Goal: Task Accomplishment & Management: Manage account settings

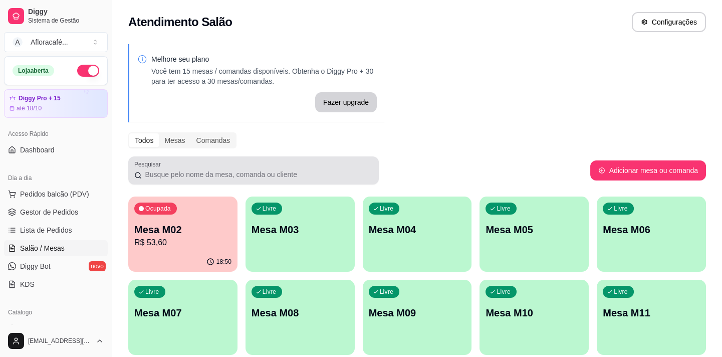
click at [186, 220] on div "Ocupada Mesa M02 R$ 53,60" at bounding box center [182, 224] width 109 height 56
click at [200, 220] on div "Ocupada Mesa M02 R$ 53,60" at bounding box center [182, 224] width 109 height 56
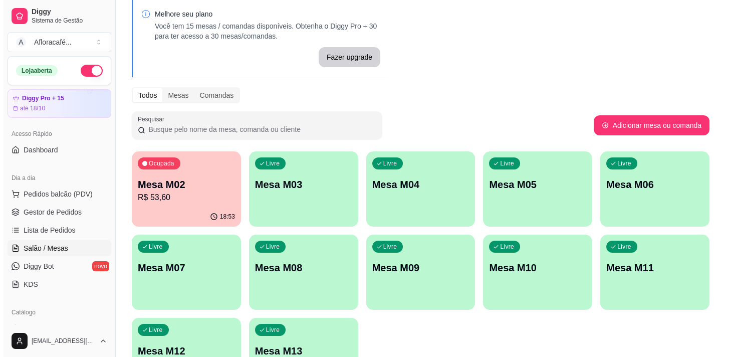
scroll to position [91, 0]
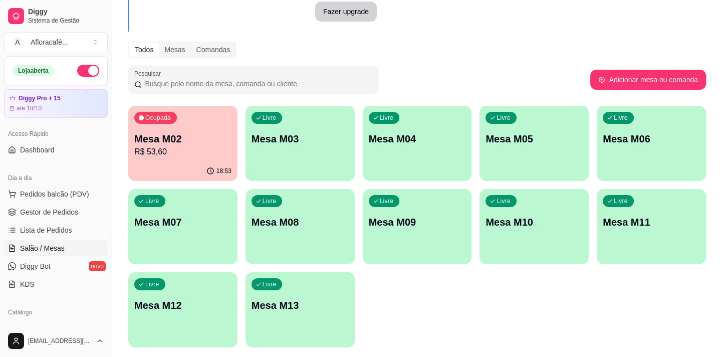
click at [351, 127] on div "Livre Mesa M03" at bounding box center [300, 137] width 109 height 63
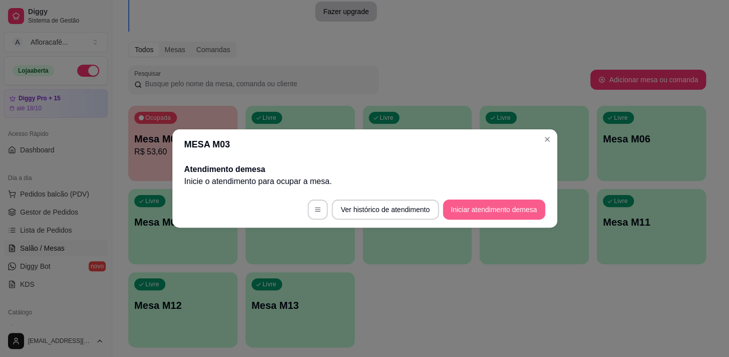
click at [526, 206] on button "Iniciar atendimento de mesa" at bounding box center [494, 209] width 102 height 20
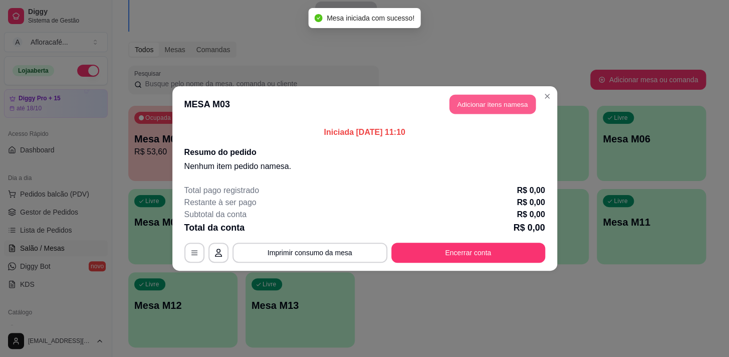
click at [476, 102] on button "Adicionar itens na mesa" at bounding box center [493, 105] width 86 height 20
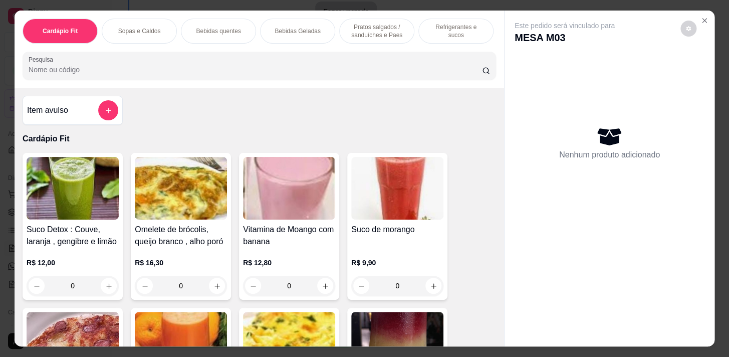
click at [266, 80] on div "Pesquisa" at bounding box center [260, 66] width 474 height 28
type input "cafe"
click at [213, 22] on div "Bebidas quentes" at bounding box center [218, 31] width 75 height 25
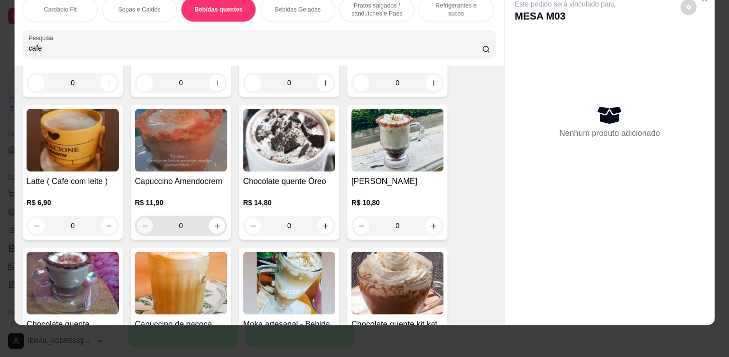
scroll to position [1204, 0]
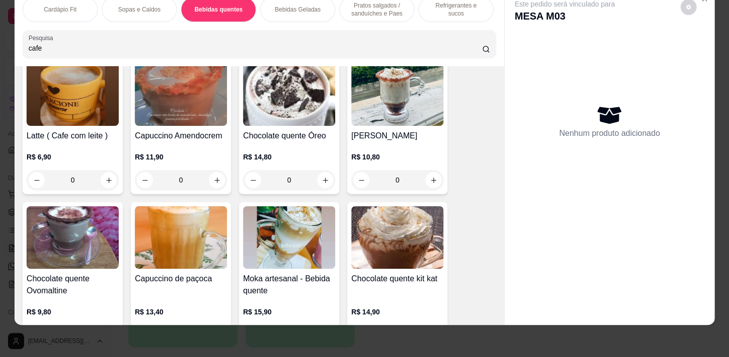
click at [106, 181] on div "0" at bounding box center [73, 180] width 92 height 20
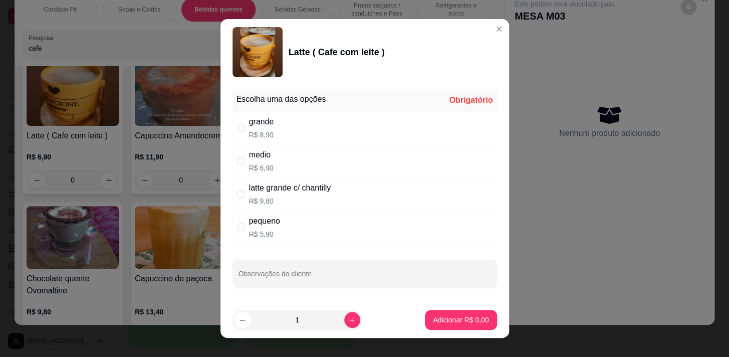
click at [336, 191] on div "latte grande c/ chantilly R$ 9,80" at bounding box center [365, 193] width 265 height 33
radio input "true"
click at [320, 136] on div "grande R$ 8,90" at bounding box center [365, 127] width 265 height 33
radio input "true"
radio input "false"
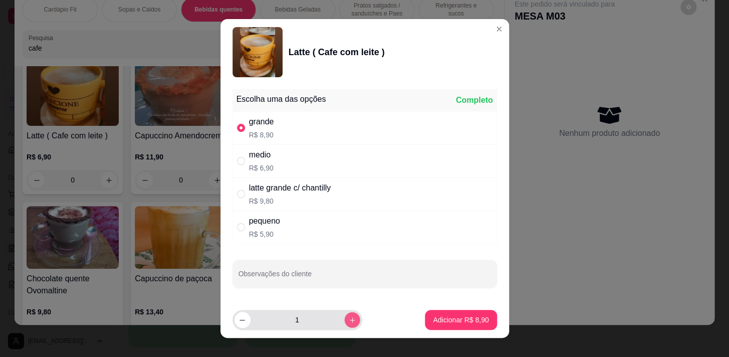
click at [348, 319] on icon "increase-product-quantity" at bounding box center [352, 320] width 8 height 8
type input "2"
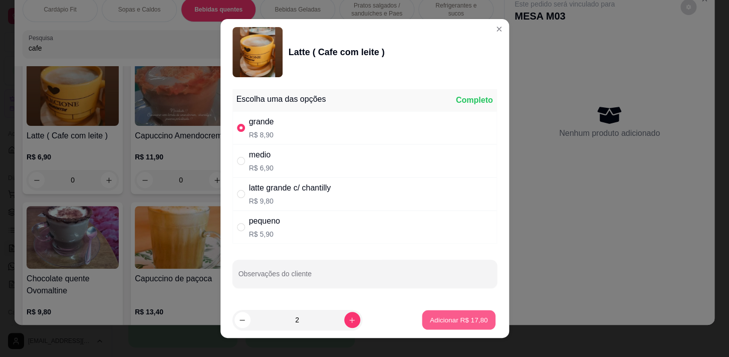
click at [430, 320] on p "Adicionar R$ 17,80" at bounding box center [459, 320] width 58 height 10
type input "2"
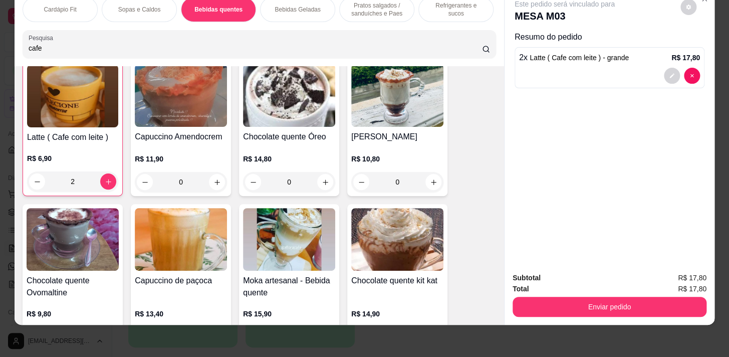
scroll to position [1206, 0]
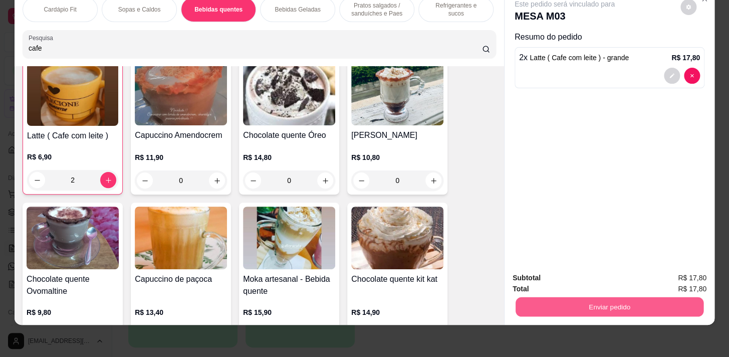
click at [662, 306] on button "Enviar pedido" at bounding box center [610, 307] width 188 height 20
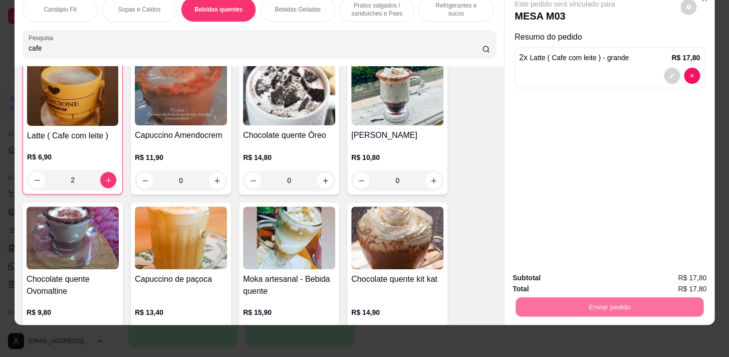
click at [673, 271] on button "Enviar pedido" at bounding box center [681, 275] width 57 height 19
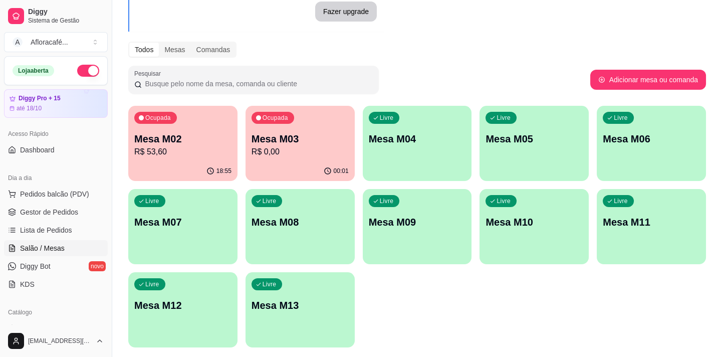
click at [395, 146] on div "Livre Mesa M04" at bounding box center [417, 137] width 109 height 63
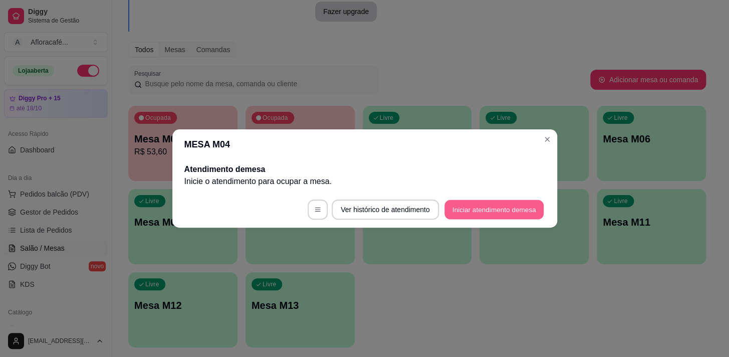
click at [497, 215] on button "Iniciar atendimento de mesa" at bounding box center [494, 210] width 99 height 20
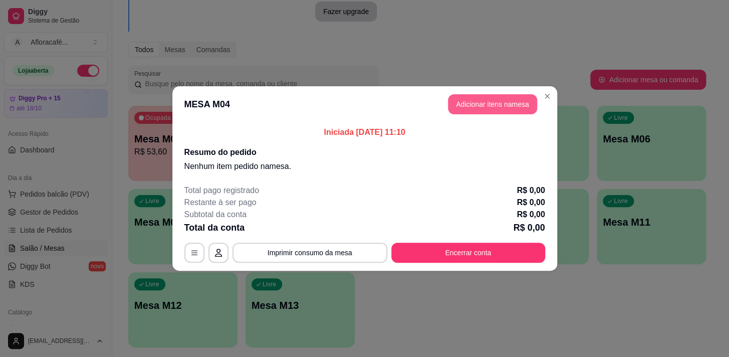
click at [469, 101] on button "Adicionar itens na mesa" at bounding box center [492, 104] width 89 height 20
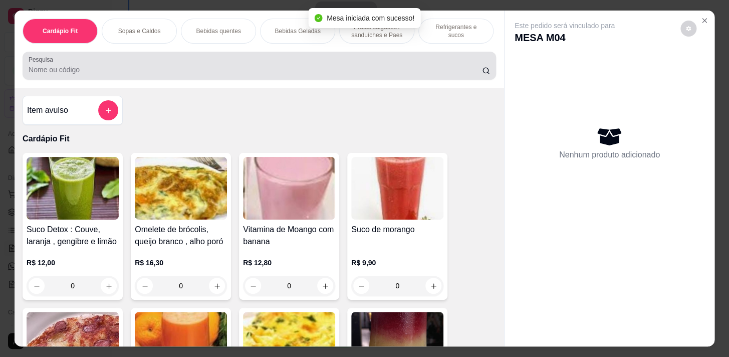
click at [164, 66] on div at bounding box center [260, 66] width 462 height 20
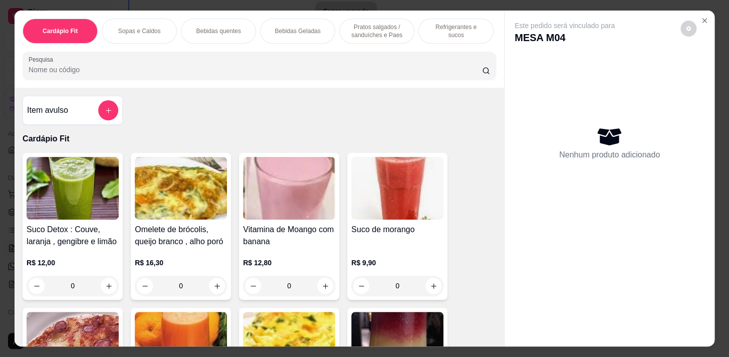
click at [188, 75] on input "Pesquisa" at bounding box center [256, 70] width 454 height 10
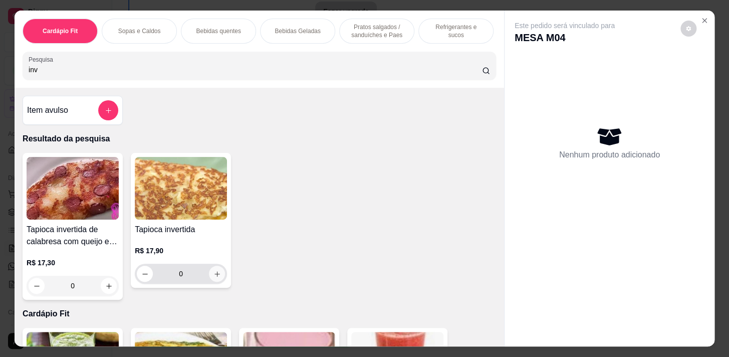
type input "inv"
click at [214, 278] on icon "increase-product-quantity" at bounding box center [218, 274] width 8 height 8
type input "1"
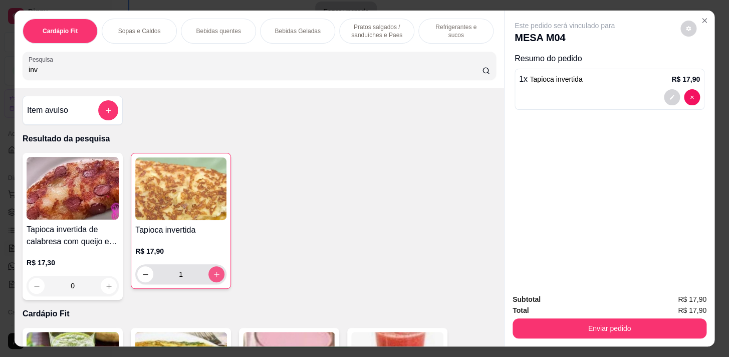
click at [213, 277] on icon "increase-product-quantity" at bounding box center [217, 275] width 8 height 8
type input "2"
click at [208, 27] on p "Bebidas quentes" at bounding box center [218, 31] width 45 height 8
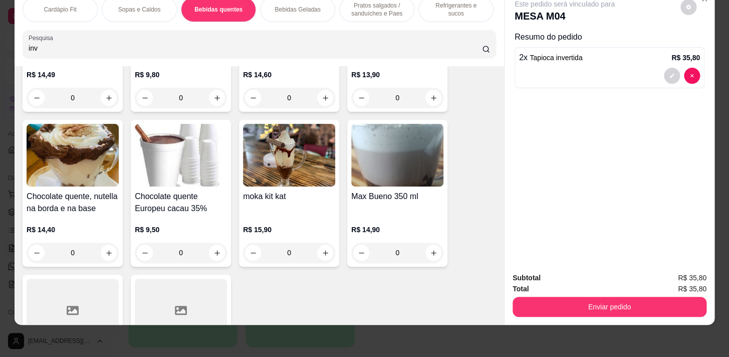
scroll to position [1809, 0]
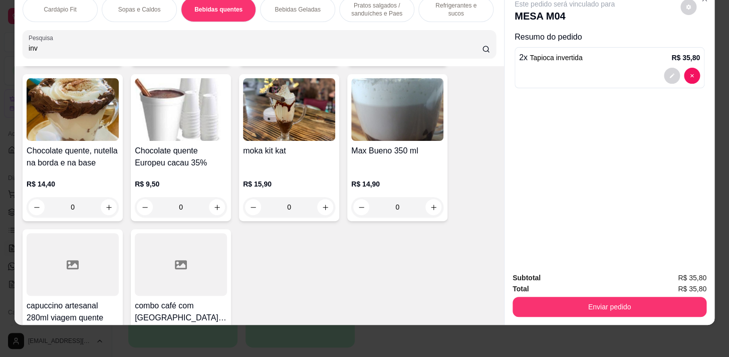
click at [112, 209] on div "0" at bounding box center [73, 207] width 92 height 20
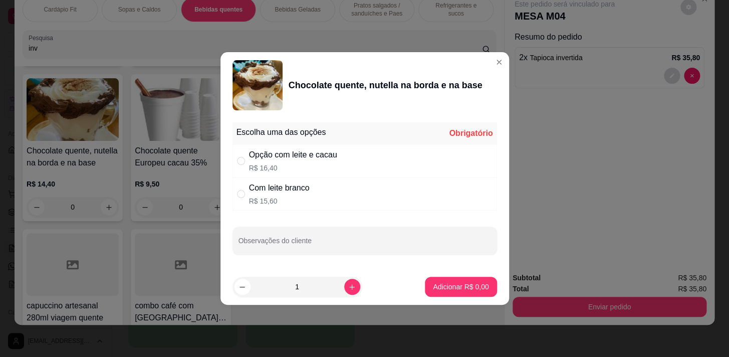
click at [334, 162] on div "Opção com leite e cacau R$ 16,40" at bounding box center [293, 161] width 88 height 24
radio input "true"
click at [446, 277] on div "Adicionar R$ 16,40" at bounding box center [459, 287] width 76 height 20
click at [423, 279] on button "Adicionar R$ 16,40" at bounding box center [459, 287] width 76 height 20
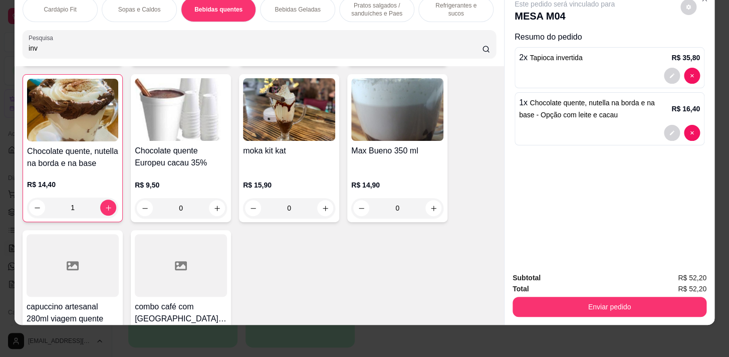
type input "1"
drag, startPoint x: 271, startPoint y: 3, endPoint x: 284, endPoint y: 336, distance: 333.6
click at [271, 3] on div "Bebidas Geladas" at bounding box center [297, 9] width 75 height 25
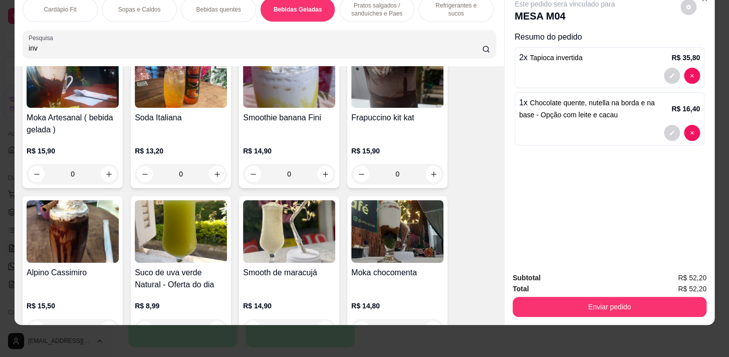
scroll to position [2264, 0]
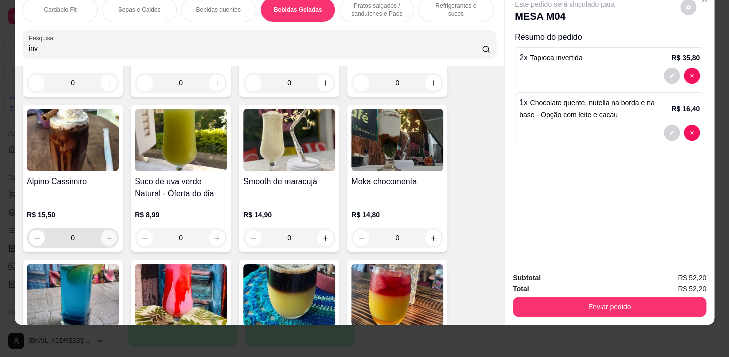
click at [105, 235] on icon "increase-product-quantity" at bounding box center [109, 238] width 8 height 8
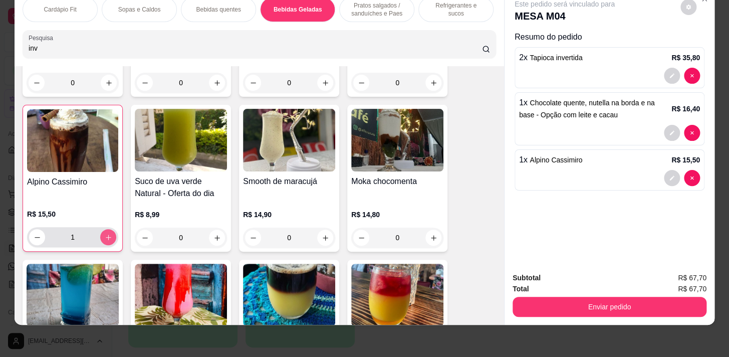
type input "1"
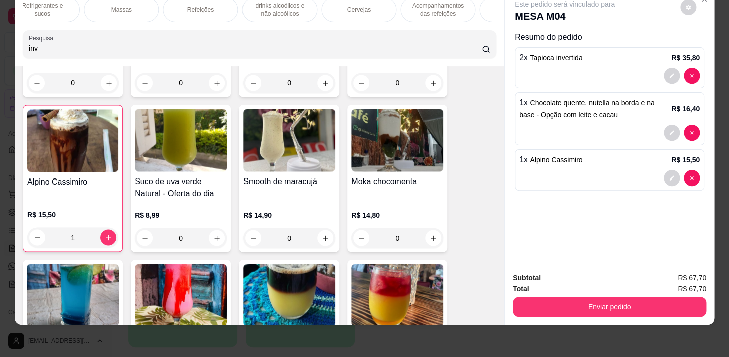
scroll to position [0, 0]
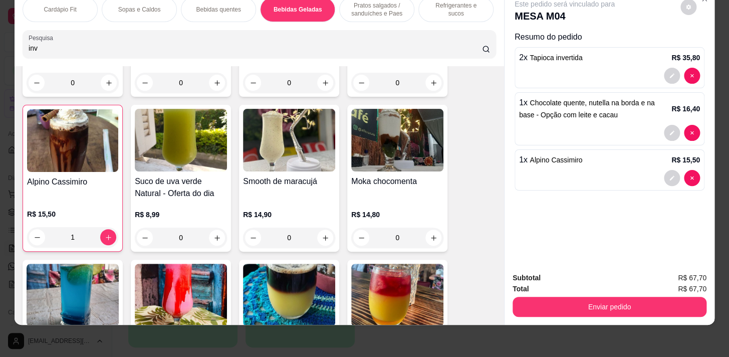
click at [379, 12] on div "Pratos salgados / sanduíches e Paes" at bounding box center [376, 9] width 75 height 25
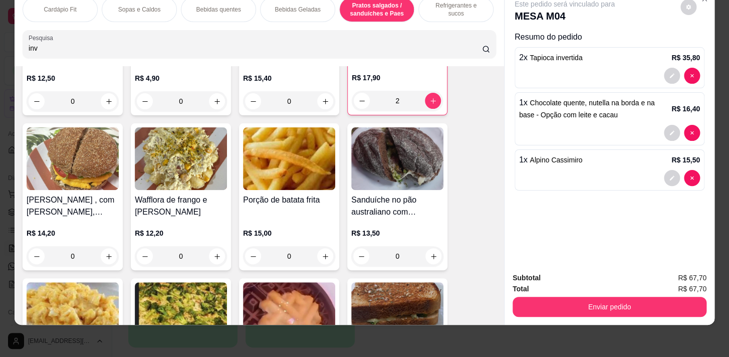
scroll to position [4064, 0]
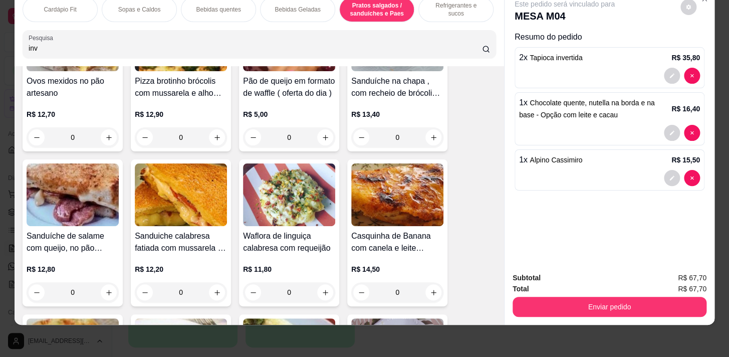
click at [434, 291] on div "0" at bounding box center [397, 292] width 92 height 20
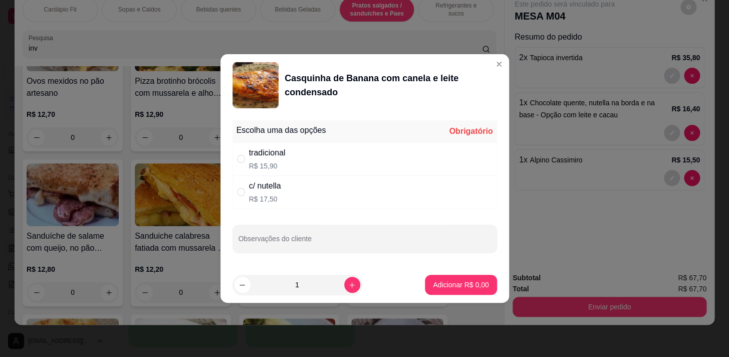
click at [347, 153] on div "tradicional R$ 15,90" at bounding box center [365, 158] width 265 height 33
radio input "true"
click at [430, 278] on button "Adicionar R$ 15,90" at bounding box center [460, 285] width 74 height 20
type input "1"
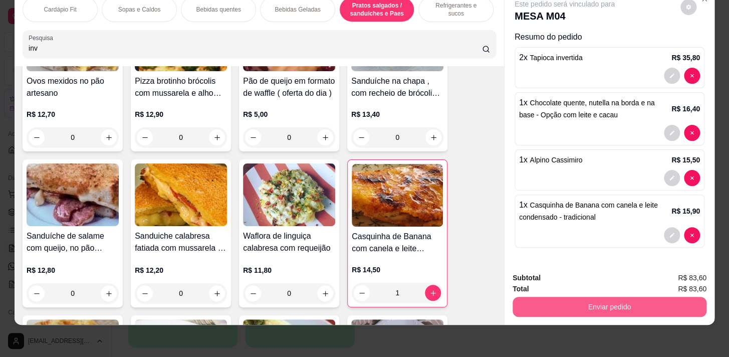
click at [627, 297] on button "Enviar pedido" at bounding box center [610, 307] width 194 height 20
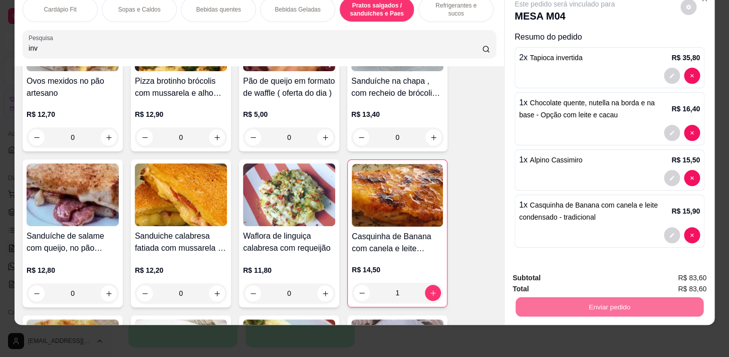
click at [659, 274] on button "Enviar pedido" at bounding box center [680, 275] width 55 height 19
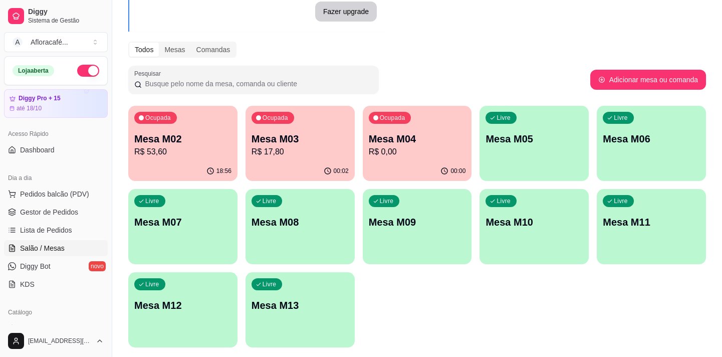
click at [482, 160] on div "Ocupada Mesa M02 R$ 53,60 18:56 Ocupada Mesa M03 R$ 17,80 00:02 Ocupada Mesa M0…" at bounding box center [417, 227] width 578 height 242
click at [490, 158] on div "Livre Mesa M05" at bounding box center [535, 137] width 106 height 61
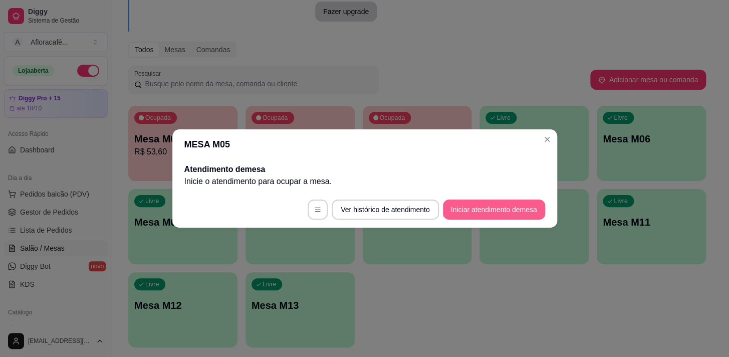
click at [529, 206] on button "Iniciar atendimento de mesa" at bounding box center [494, 209] width 102 height 20
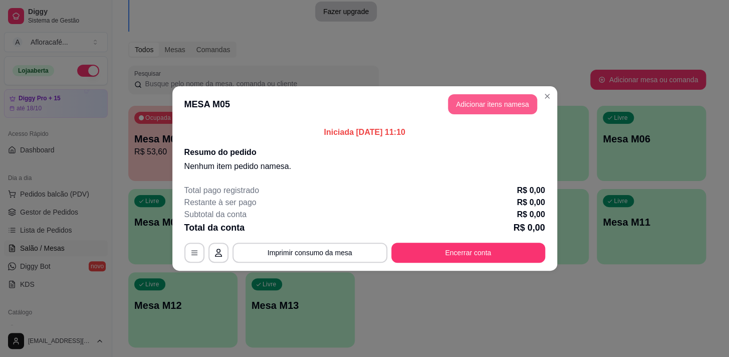
click at [495, 108] on button "Adicionar itens na mesa" at bounding box center [492, 104] width 89 height 20
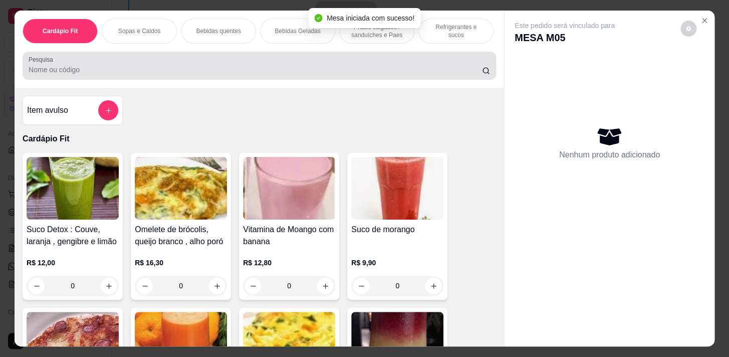
click at [175, 84] on div "Cardápio Fit Sopas e Caldos Bebidas quentes Bebidas Geladas Pratos salgados / s…" at bounding box center [260, 49] width 490 height 77
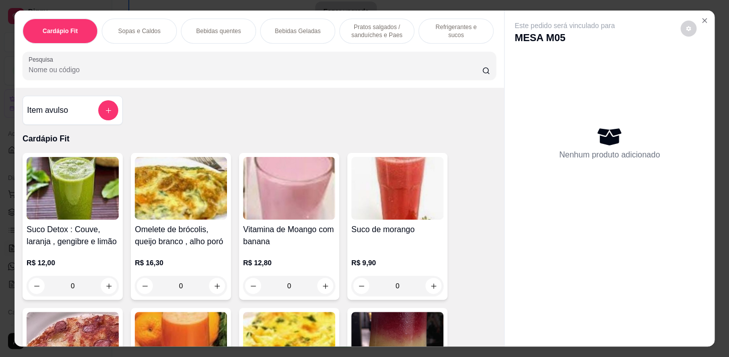
click at [386, 29] on p "Pratos salgados / sanduíches e Paes" at bounding box center [377, 31] width 58 height 16
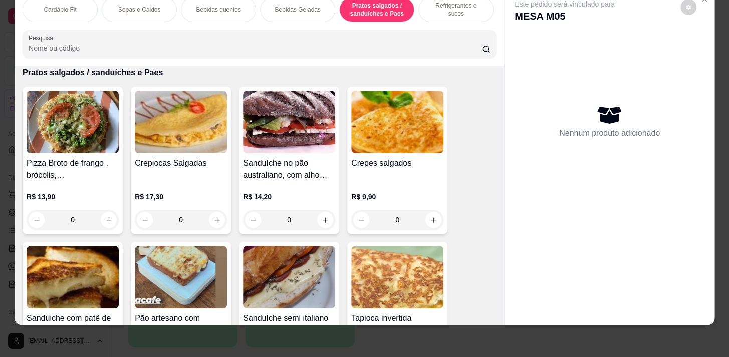
scroll to position [3478, 0]
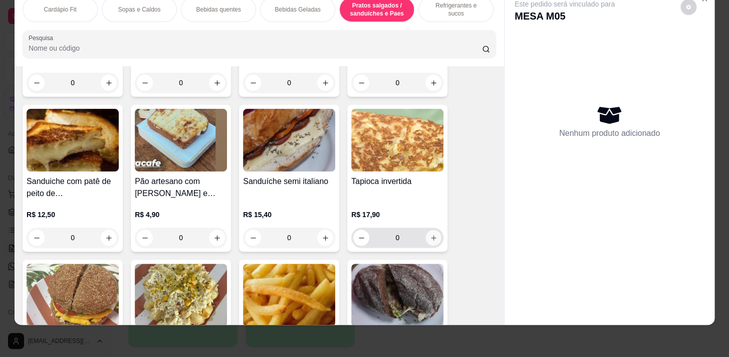
click at [436, 237] on button "increase-product-quantity" at bounding box center [434, 238] width 16 height 16
type input "1"
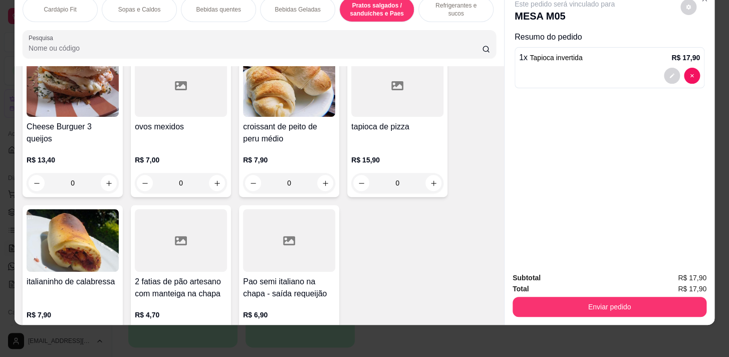
scroll to position [4663, 0]
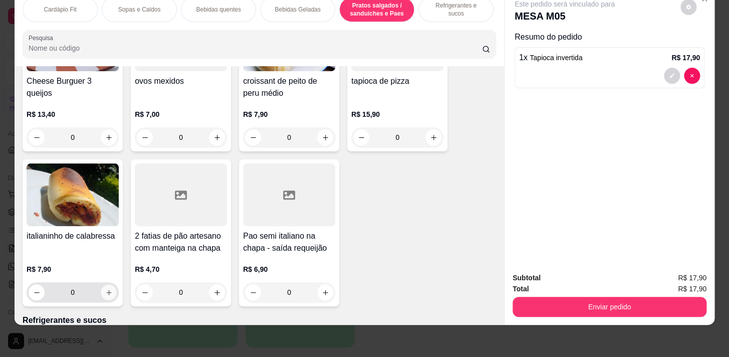
click at [112, 293] on button "increase-product-quantity" at bounding box center [109, 293] width 16 height 16
type input "1"
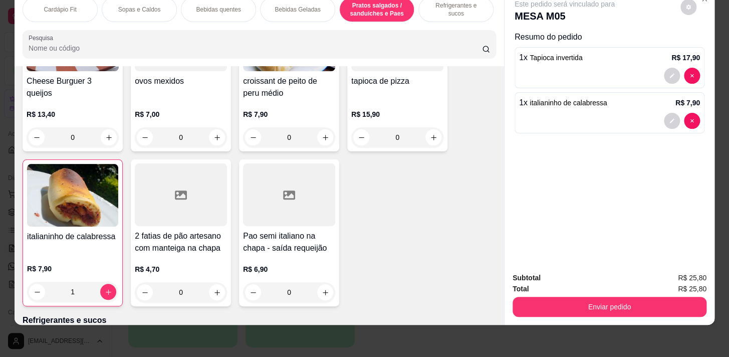
scroll to position [4481, 0]
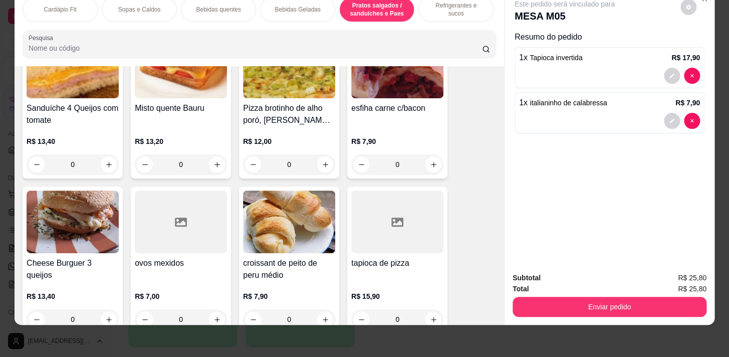
click at [78, 12] on div "Cardápio Fit" at bounding box center [60, 9] width 75 height 25
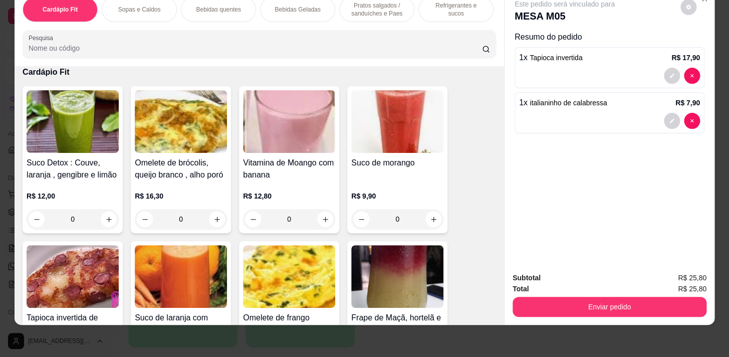
click at [146, 7] on div "Sopas e Caldos" at bounding box center [139, 9] width 75 height 25
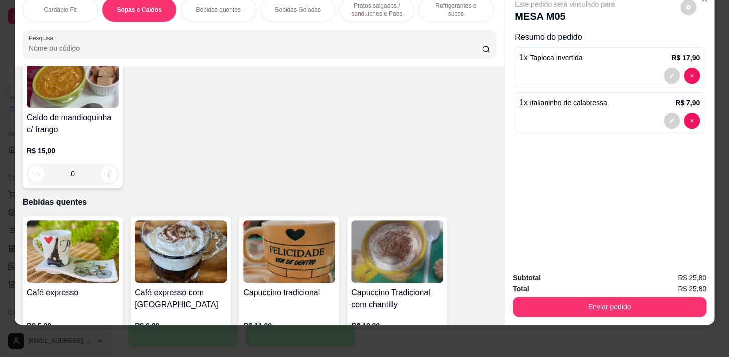
scroll to position [821, 0]
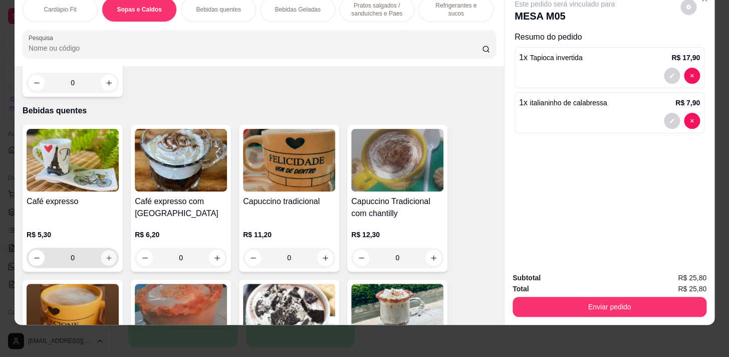
click at [106, 260] on icon "increase-product-quantity" at bounding box center [109, 258] width 8 height 8
type input "1"
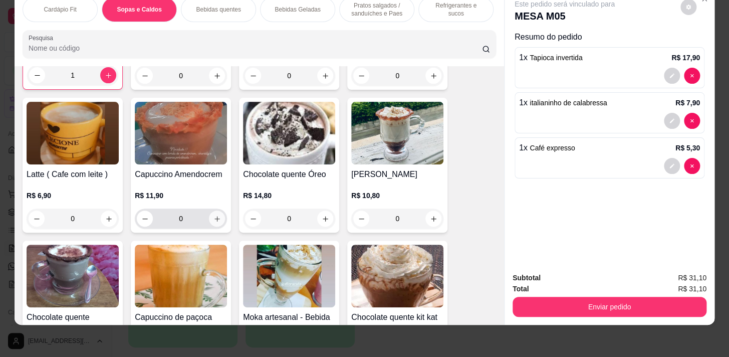
scroll to position [1094, 0]
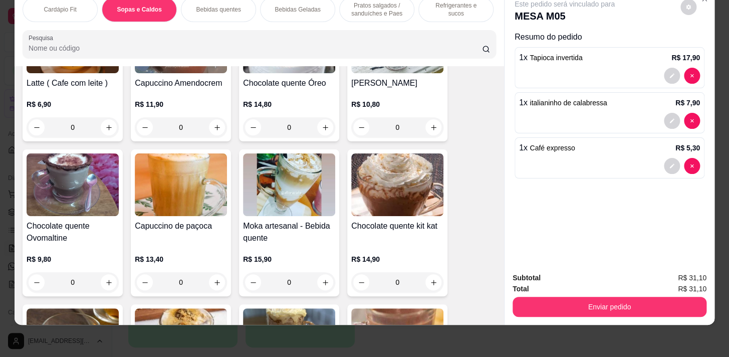
click at [106, 284] on div "0" at bounding box center [73, 282] width 92 height 20
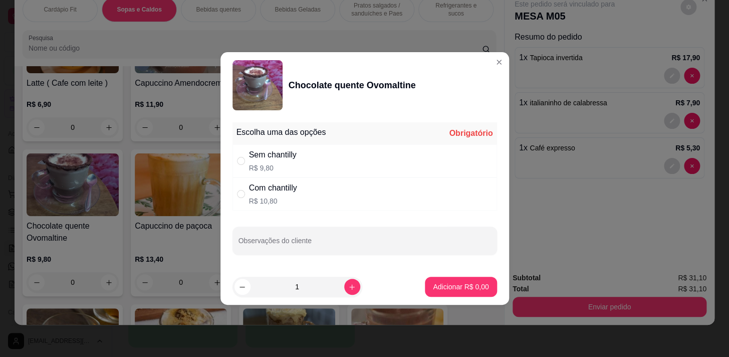
click at [328, 189] on div "Com chantilly R$ 10,80" at bounding box center [365, 193] width 265 height 33
radio input "true"
click at [466, 278] on button "Adicionar R$ 10,80" at bounding box center [459, 287] width 76 height 20
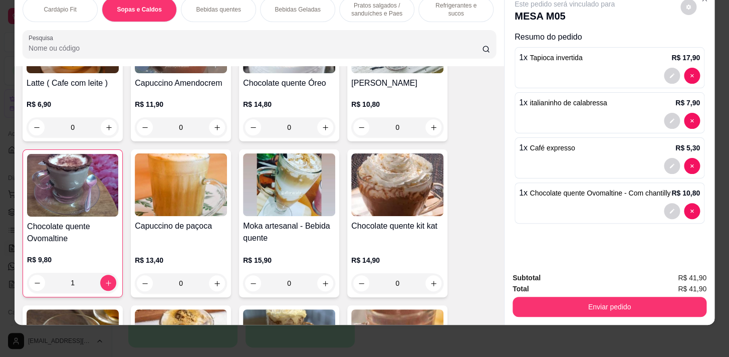
type input "1"
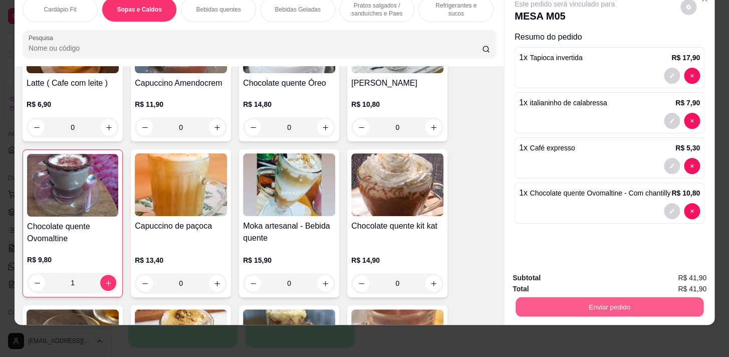
click at [579, 297] on button "Enviar pedido" at bounding box center [610, 307] width 188 height 20
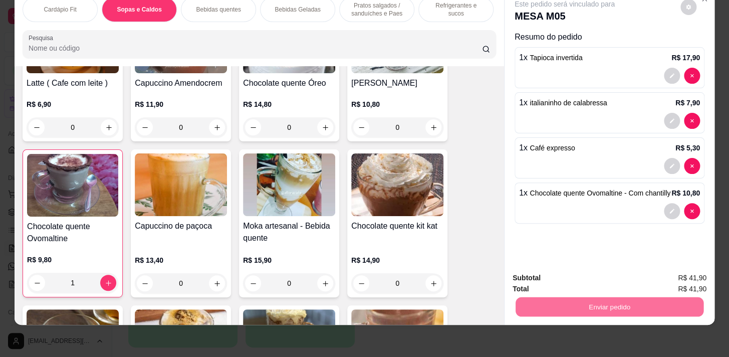
click at [671, 277] on button "Enviar pedido" at bounding box center [680, 275] width 55 height 19
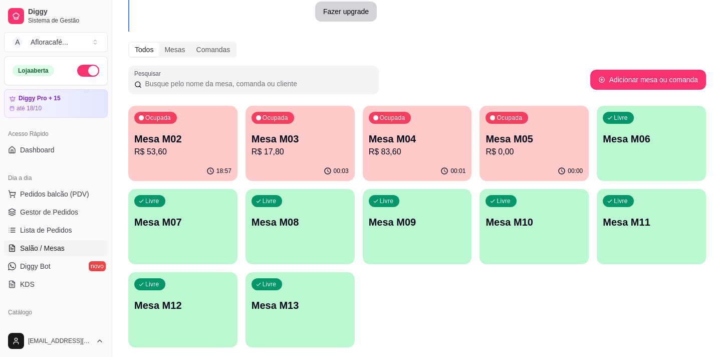
click at [163, 160] on button "Ocupada Mesa M02 R$ 53,60 18:57" at bounding box center [182, 143] width 109 height 75
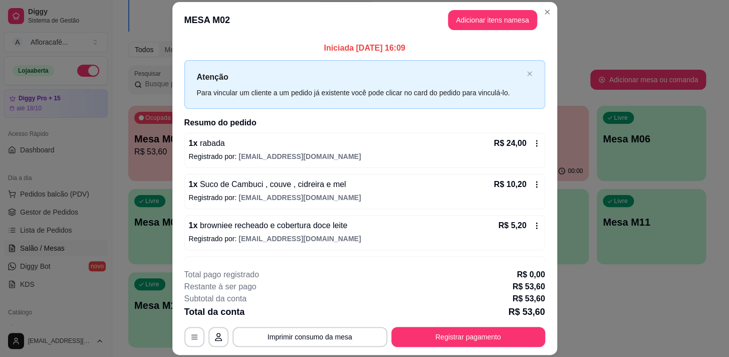
click at [239, 152] on span "[EMAIL_ADDRESS][DOMAIN_NAME]" at bounding box center [300, 156] width 122 height 8
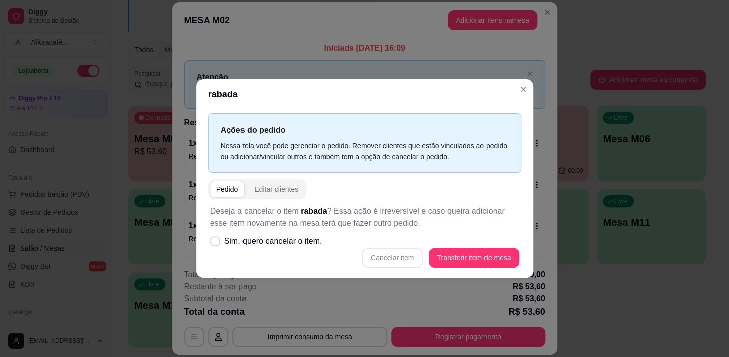
click at [399, 261] on div "Cancelar item Transferir item de mesa" at bounding box center [365, 258] width 309 height 20
click at [230, 238] on span "Sim, quero cancelar o item." at bounding box center [274, 241] width 98 height 12
click at [217, 243] on input "Sim, quero cancelar o item." at bounding box center [213, 246] width 7 height 7
checkbox input "true"
click at [401, 254] on button "Cancelar item" at bounding box center [393, 258] width 60 height 20
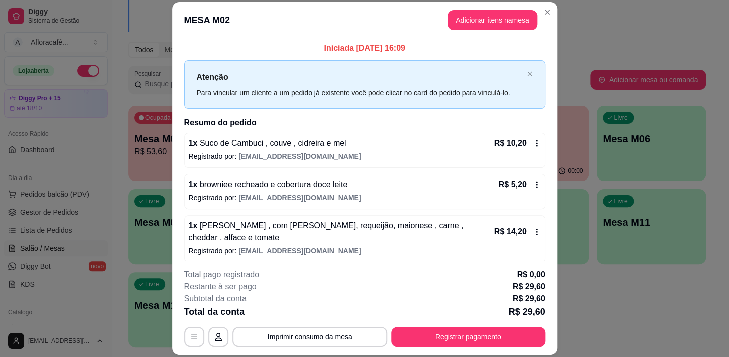
click at [228, 155] on p "Registrado por: [EMAIL_ADDRESS][DOMAIN_NAME]" at bounding box center [365, 156] width 352 height 10
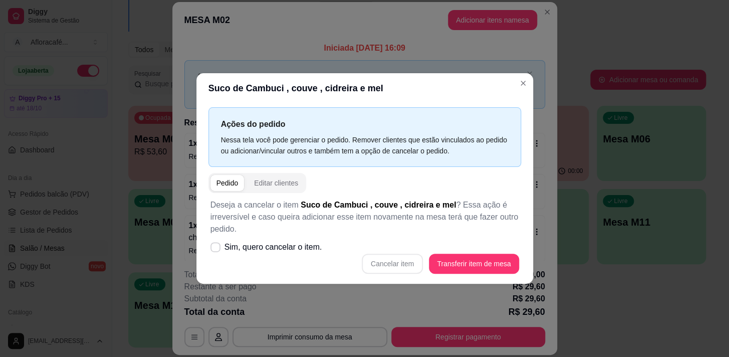
click at [255, 235] on p "Deseja a cancelar o item Suco de Cambuci , couve , cidreira e mel ? Essa ação é…" at bounding box center [365, 217] width 309 height 36
click at [320, 255] on label "Sim, quero cancelar o item." at bounding box center [267, 247] width 120 height 20
click at [217, 255] on input "Sim, quero cancelar o item." at bounding box center [213, 252] width 7 height 7
checkbox input "true"
click at [395, 264] on button "Cancelar item" at bounding box center [393, 264] width 60 height 20
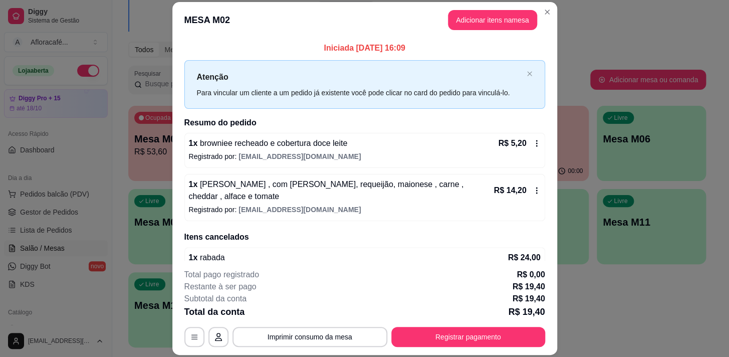
click at [323, 149] on div "1 x browniee recheado e cobertura doce leite R$ 5,20 Registrado por: [EMAIL_ADD…" at bounding box center [364, 150] width 361 height 35
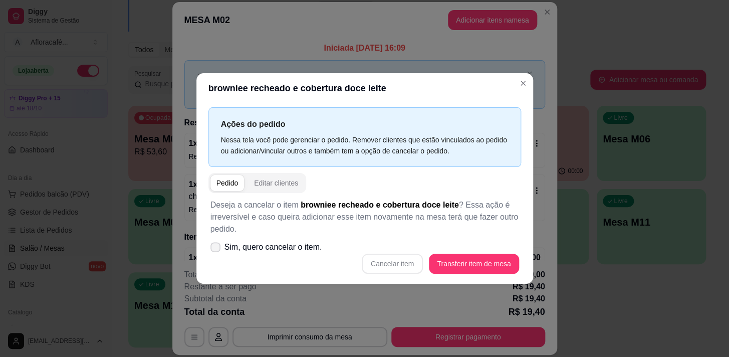
click at [279, 250] on span "Sim, quero cancelar o item." at bounding box center [274, 247] width 98 height 12
click at [217, 250] on input "Sim, quero cancelar o item." at bounding box center [213, 252] width 7 height 7
checkbox input "true"
click at [393, 258] on button "Cancelar item" at bounding box center [392, 264] width 61 height 20
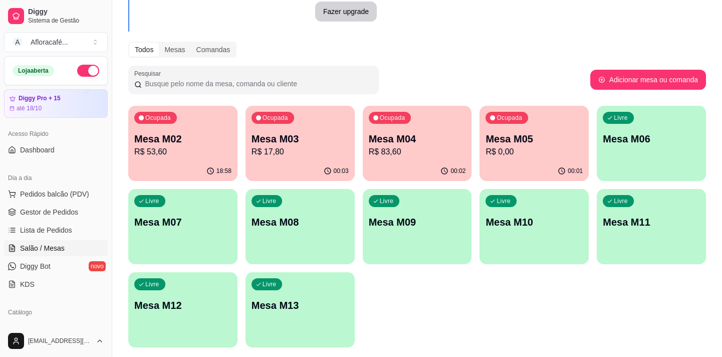
click at [184, 142] on p "Mesa M02" at bounding box center [182, 139] width 97 height 14
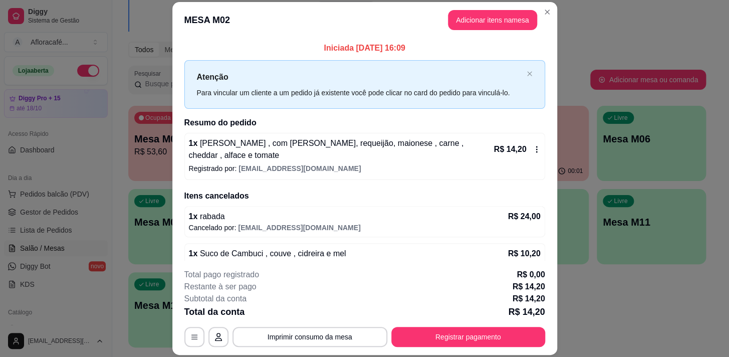
click at [299, 159] on p "1 x Hambúrguer , com alho poró, requeijão, maionese , carne , cheddar , alface …" at bounding box center [340, 149] width 303 height 24
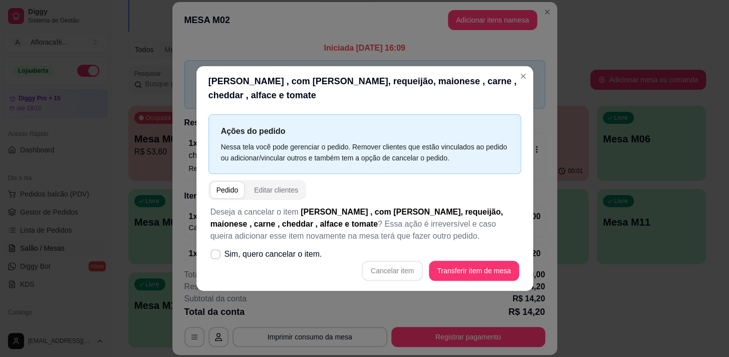
drag, startPoint x: 394, startPoint y: 269, endPoint x: 457, endPoint y: 260, distance: 63.4
click at [395, 269] on div "Cancelar item Transferir item de mesa" at bounding box center [365, 271] width 309 height 20
click at [235, 242] on p "Deseja a cancelar o item Hambúrguer , com alho poró, requeijão, maionese , carn…" at bounding box center [365, 224] width 309 height 36
click at [245, 249] on span "Sim, quero cancelar o item." at bounding box center [274, 254] width 98 height 12
click at [217, 256] on input "Sim, quero cancelar o item." at bounding box center [213, 259] width 7 height 7
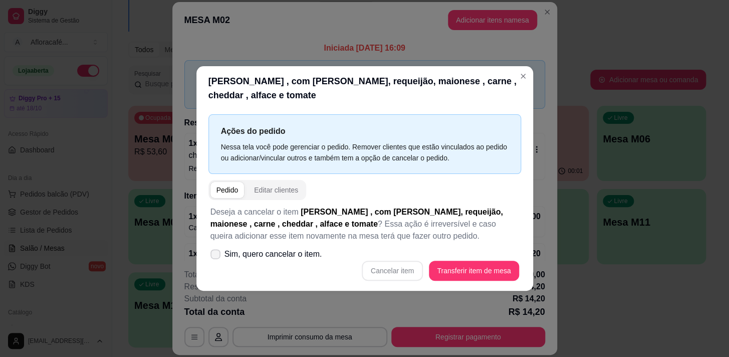
checkbox input "true"
click at [366, 265] on div "Cancelar item Transferir item de mesa" at bounding box center [365, 271] width 309 height 20
click at [376, 266] on button "Cancelar item" at bounding box center [393, 271] width 60 height 20
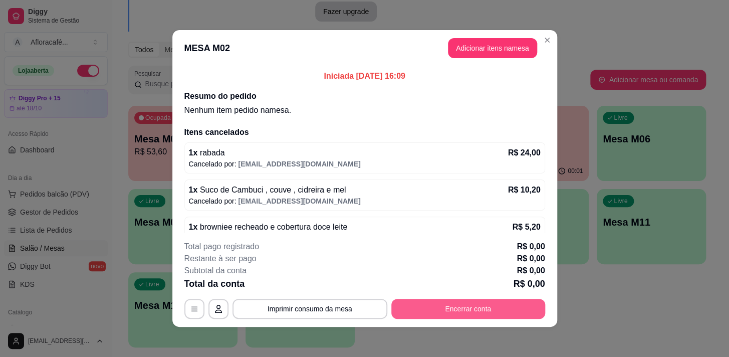
click at [476, 305] on button "Encerrar conta" at bounding box center [468, 309] width 154 height 20
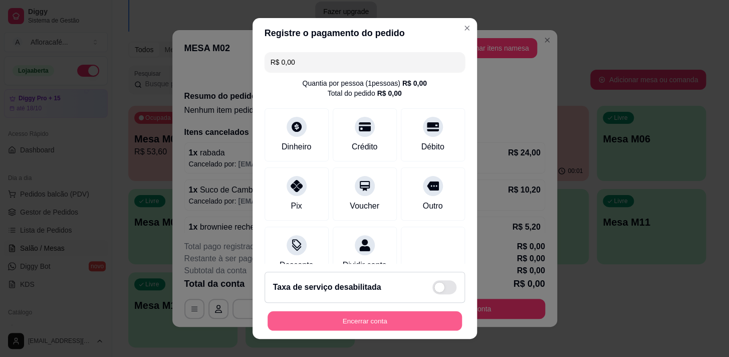
click at [431, 314] on button "Encerrar conta" at bounding box center [365, 321] width 194 height 20
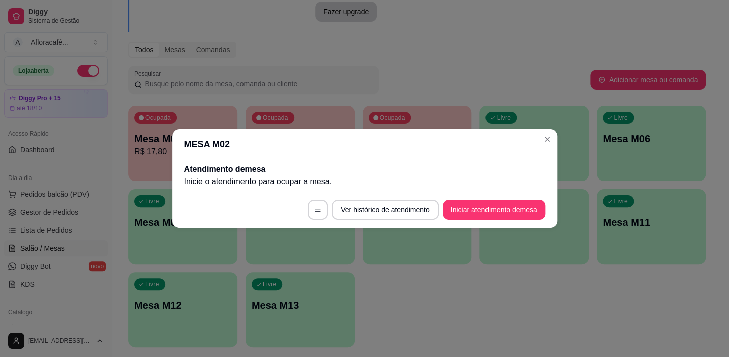
click at [548, 168] on div "Atendimento de mesa Inicie o atendimento para ocupar a mesa ." at bounding box center [364, 175] width 385 height 32
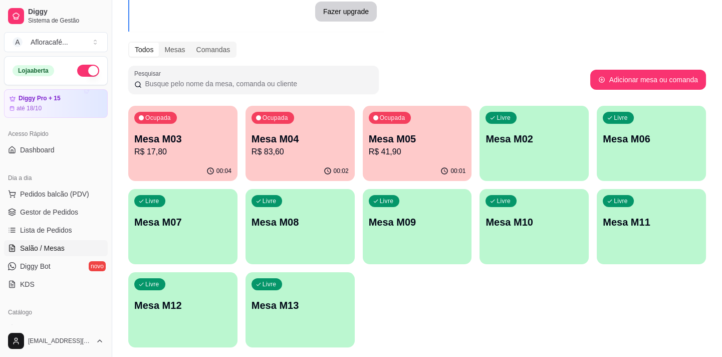
click at [191, 155] on p "R$ 17,80" at bounding box center [182, 152] width 97 height 12
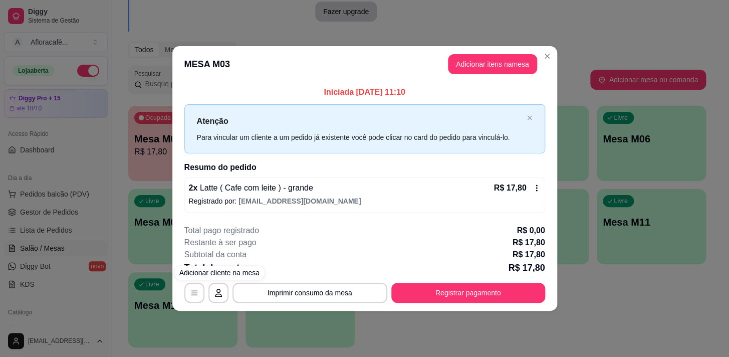
click at [233, 294] on button "Imprimir consumo da mesa" at bounding box center [310, 293] width 155 height 20
click at [221, 295] on icon "button" at bounding box center [218, 293] width 7 height 8
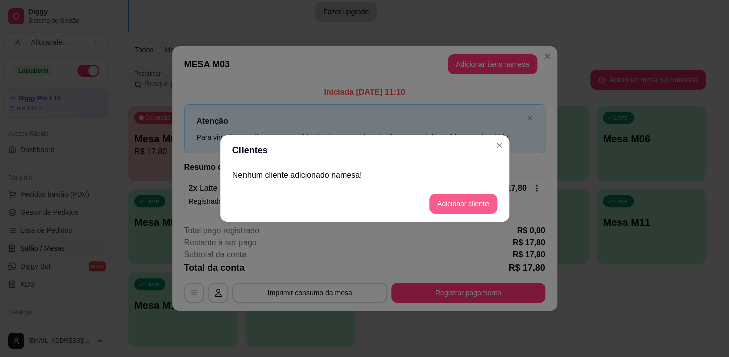
click at [481, 200] on button "Adicionar cliente" at bounding box center [464, 203] width 68 height 20
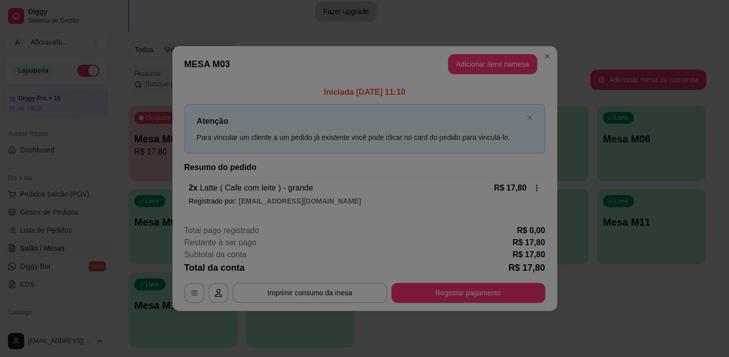
click at [445, 150] on header "Registre um novo cliente" at bounding box center [364, 142] width 289 height 30
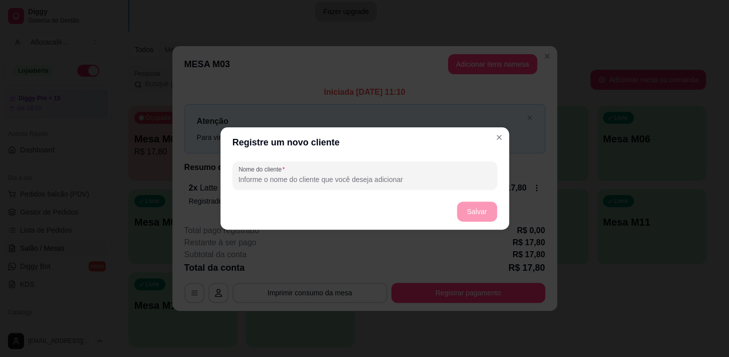
click at [444, 176] on input "Nome do cliente" at bounding box center [365, 179] width 253 height 10
type input "evera"
click at [480, 201] on button "Salvar" at bounding box center [477, 211] width 40 height 20
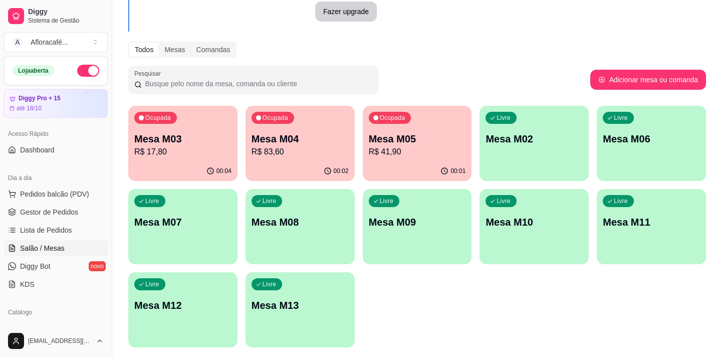
click at [525, 179] on div "Ocupada Mesa M03 R$ 17,80 00:04 Ocupada Mesa M04 R$ 83,60 00:02 Ocupada Mesa M0…" at bounding box center [417, 227] width 578 height 242
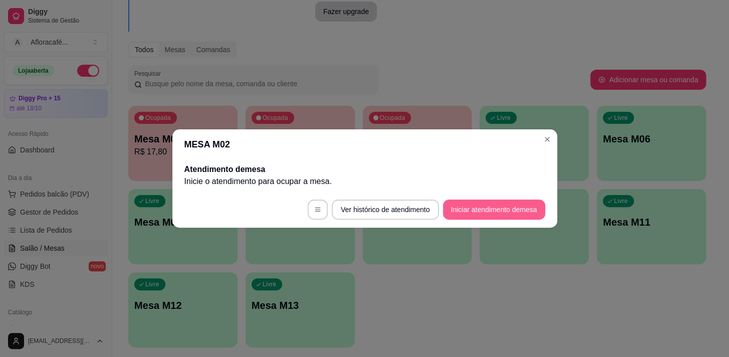
click at [515, 209] on button "Iniciar atendimento de mesa" at bounding box center [494, 209] width 102 height 20
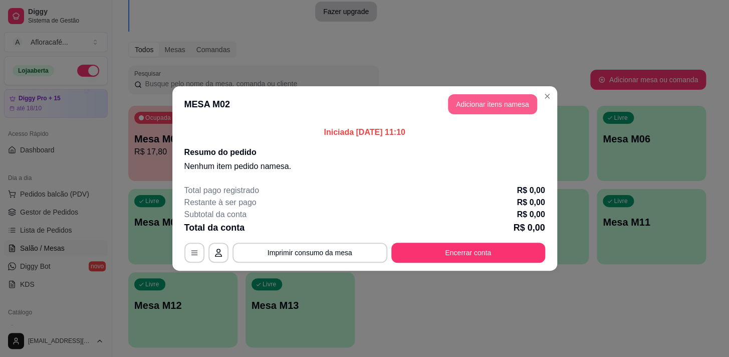
click at [524, 106] on button "Adicionar itens na mesa" at bounding box center [492, 104] width 89 height 20
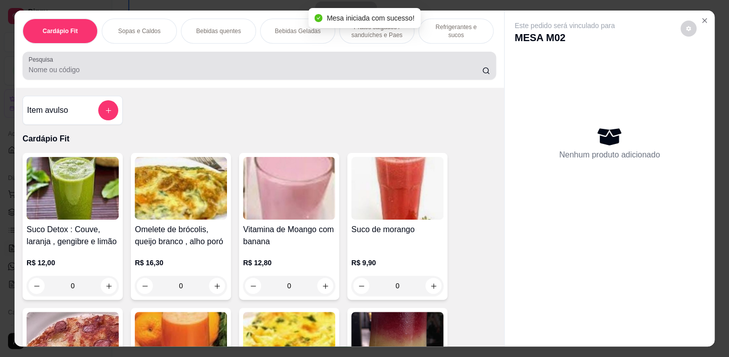
click at [367, 72] on input "Pesquisa" at bounding box center [256, 70] width 454 height 10
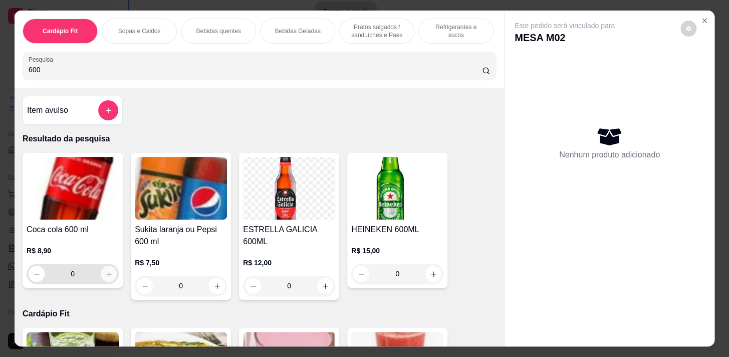
type input "600"
click at [103, 281] on button "increase-product-quantity" at bounding box center [109, 274] width 16 height 16
type input "1"
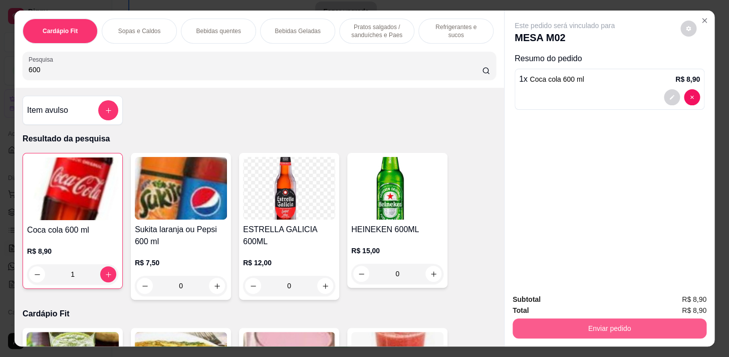
click at [626, 328] on button "Enviar pedido" at bounding box center [610, 328] width 194 height 20
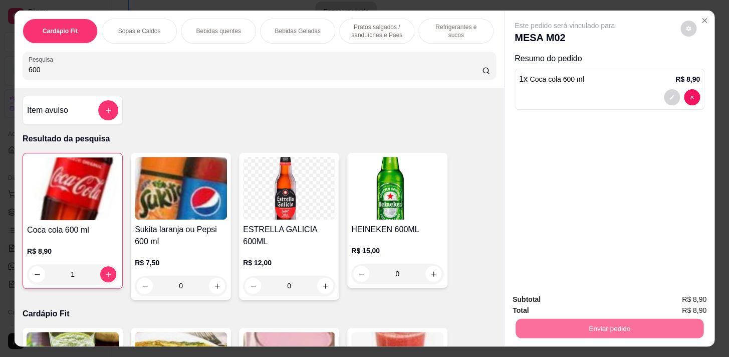
click at [687, 291] on button "Enviar pedido" at bounding box center [680, 300] width 55 height 19
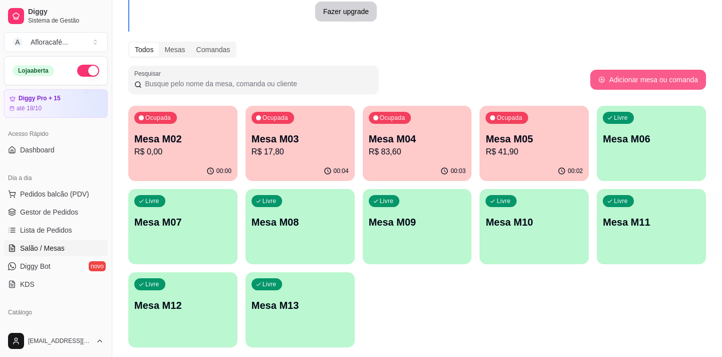
click at [662, 104] on div "Melhore seu plano Você tem 15 mesas / comandas disponíveis. Obtenha o Diggy Pro…" at bounding box center [417, 153] width 610 height 412
click at [653, 130] on div "Livre Mesa M06" at bounding box center [651, 137] width 109 height 63
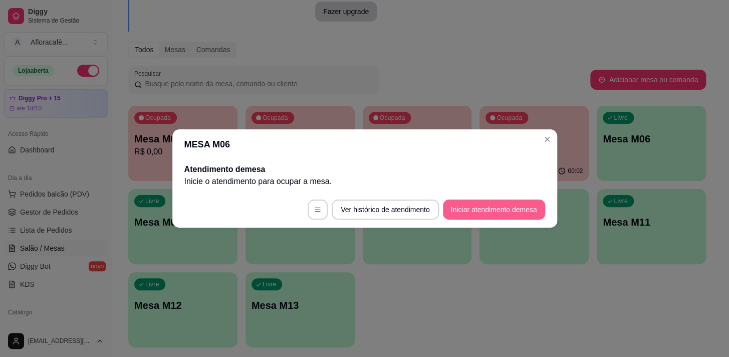
click at [513, 210] on button "Iniciar atendimento de mesa" at bounding box center [494, 209] width 102 height 20
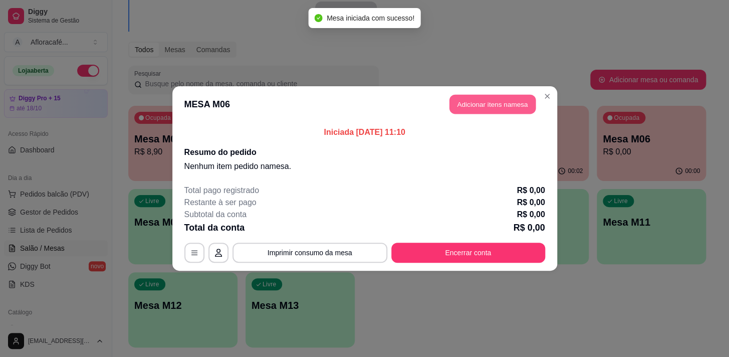
click at [480, 107] on button "Adicionar itens na mesa" at bounding box center [493, 105] width 86 height 20
click at [356, 85] on div "Cardápio Fit Sopas e Caldos Bebidas quentes Bebidas Geladas Pratos salgados / s…" at bounding box center [260, 49] width 490 height 77
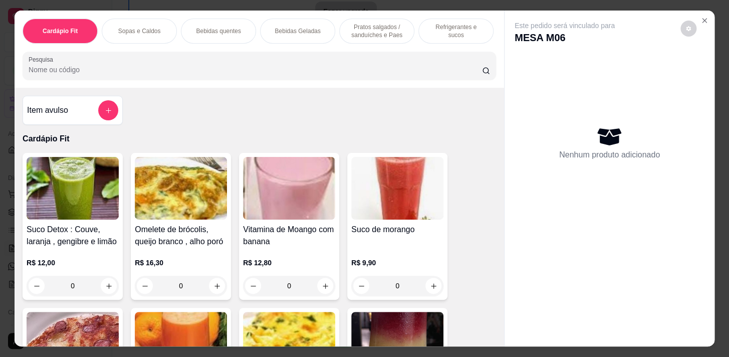
click at [301, 75] on input "Pesquisa" at bounding box center [256, 70] width 454 height 10
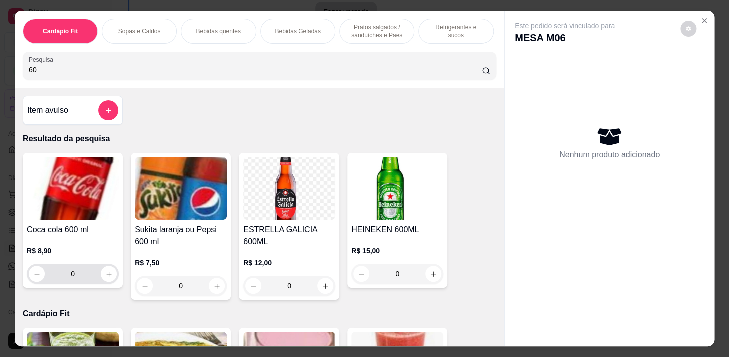
type input "60"
click at [106, 281] on button "increase-product-quantity" at bounding box center [109, 274] width 16 height 16
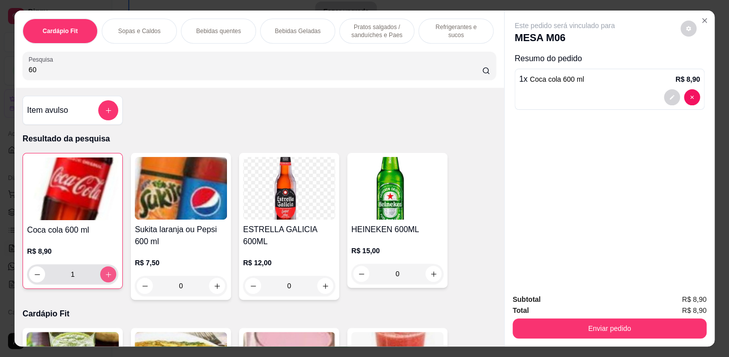
type input "1"
drag, startPoint x: 654, startPoint y: 335, endPoint x: 662, endPoint y: 324, distance: 13.6
click at [654, 333] on div "Subtotal R$ 8,90 Total R$ 8,90 Enviar pedido" at bounding box center [610, 316] width 210 height 61
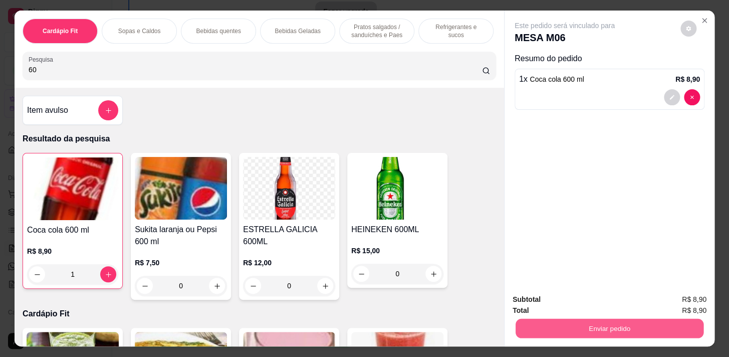
click at [673, 321] on button "Enviar pedido" at bounding box center [610, 328] width 188 height 20
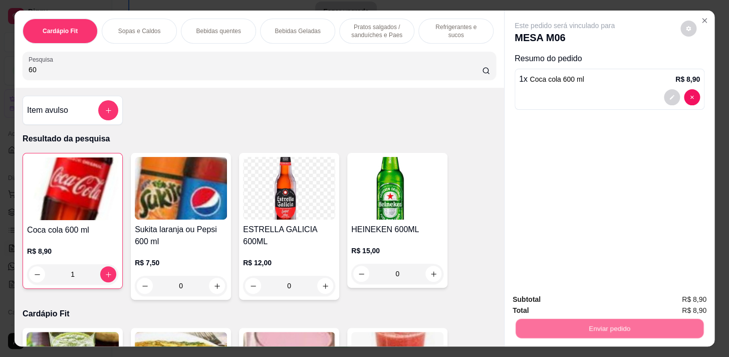
click at [685, 297] on button "Enviar pedido" at bounding box center [681, 300] width 57 height 19
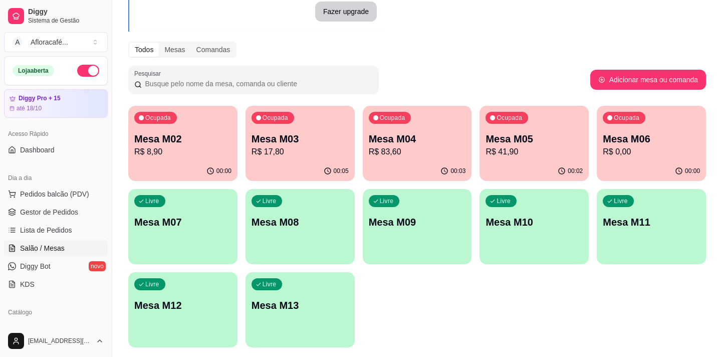
click at [219, 216] on p "Mesa M07" at bounding box center [182, 222] width 97 height 14
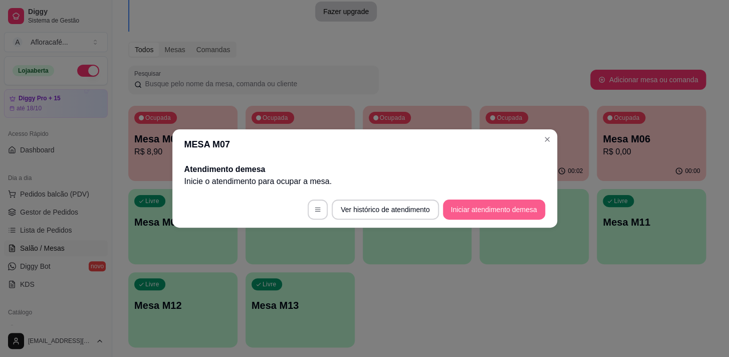
click at [495, 213] on button "Iniciar atendimento de mesa" at bounding box center [494, 209] width 102 height 20
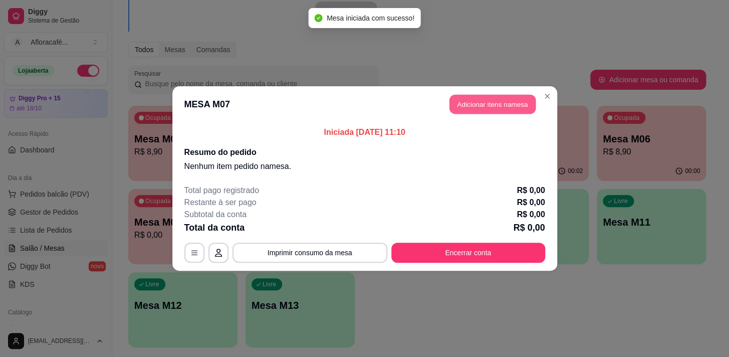
click at [529, 102] on button "Adicionar itens na mesa" at bounding box center [493, 105] width 86 height 20
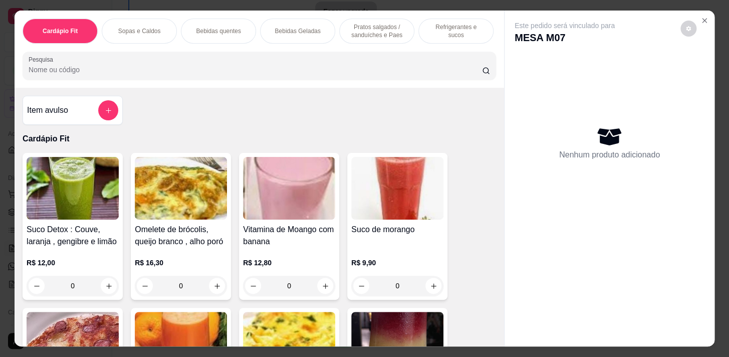
click at [421, 29] on div "Refrigerantes e sucos" at bounding box center [456, 31] width 75 height 25
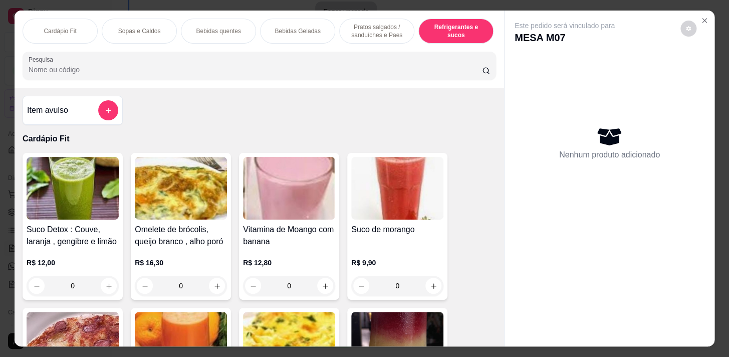
scroll to position [25, 0]
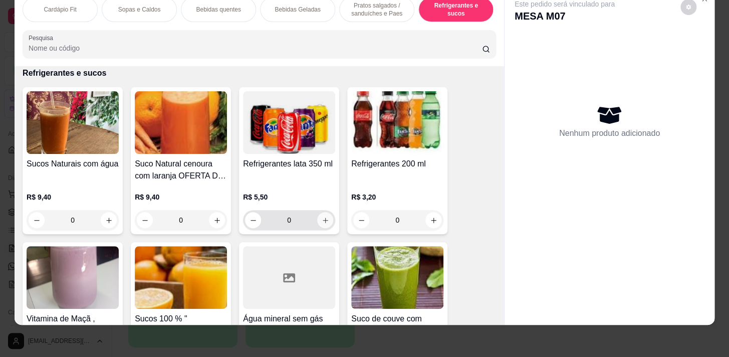
click at [326, 220] on button "increase-product-quantity" at bounding box center [325, 220] width 16 height 16
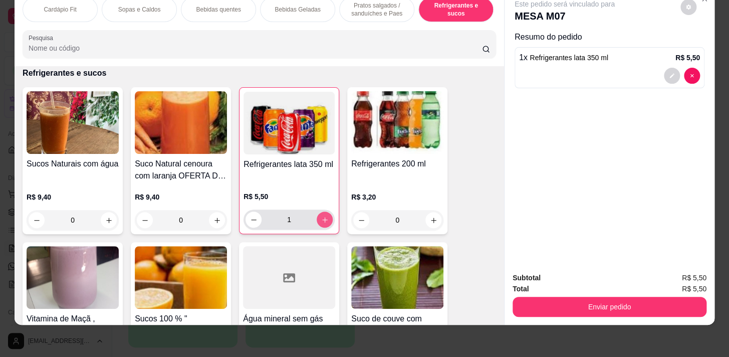
type input "1"
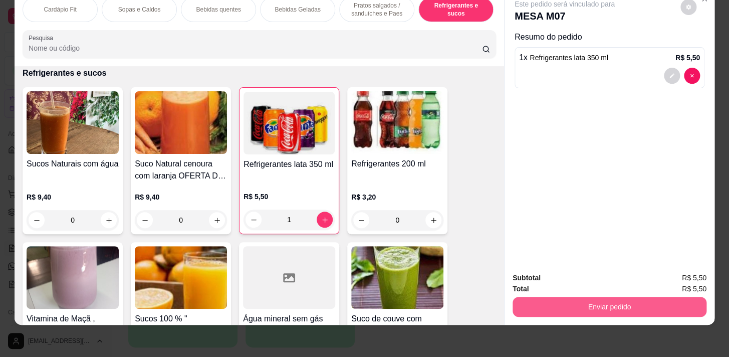
click at [651, 283] on div "Total R$ 5,50" at bounding box center [610, 288] width 194 height 11
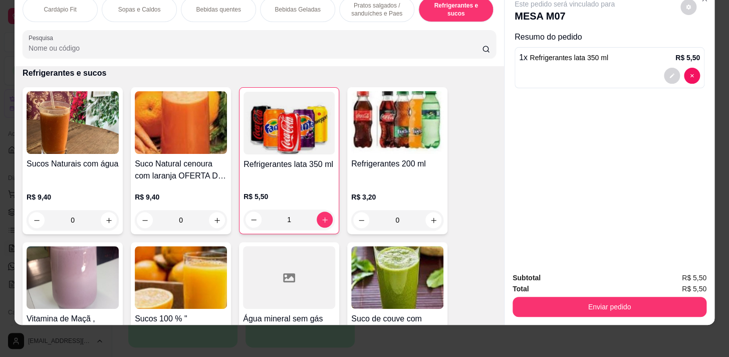
click at [660, 300] on button "Enviar pedido" at bounding box center [610, 307] width 194 height 20
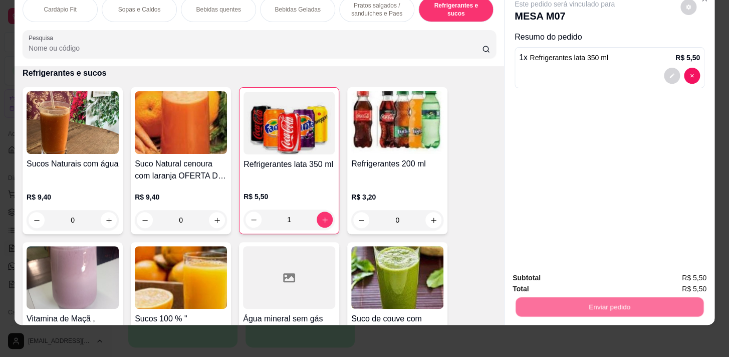
click at [683, 273] on button "Enviar pedido" at bounding box center [681, 275] width 57 height 19
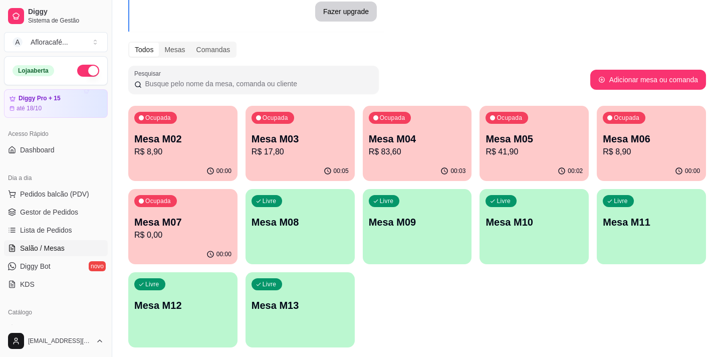
click at [221, 240] on p "R$ 0,00" at bounding box center [182, 235] width 97 height 12
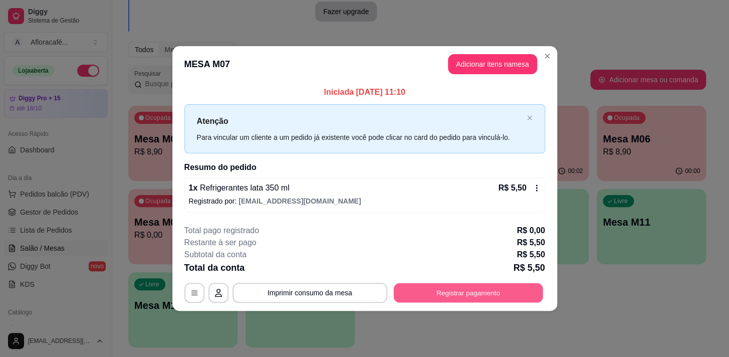
click at [476, 291] on button "Registrar pagamento" at bounding box center [467, 293] width 149 height 20
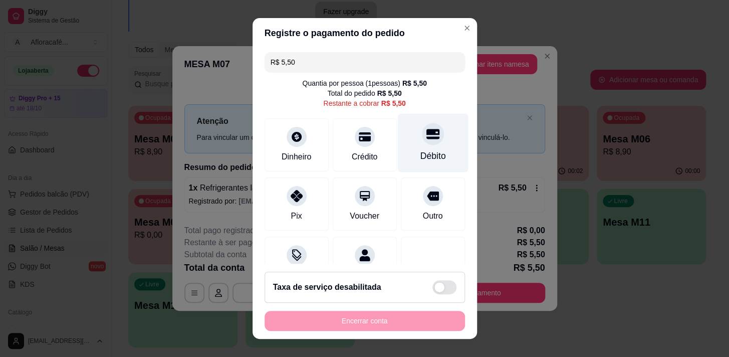
click at [437, 148] on div "Débito" at bounding box center [432, 142] width 71 height 59
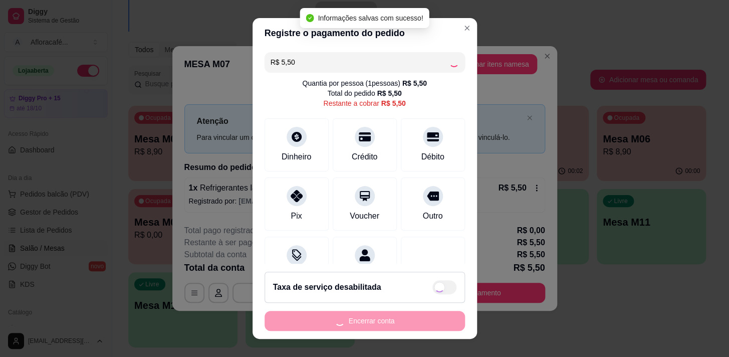
type input "R$ 0,00"
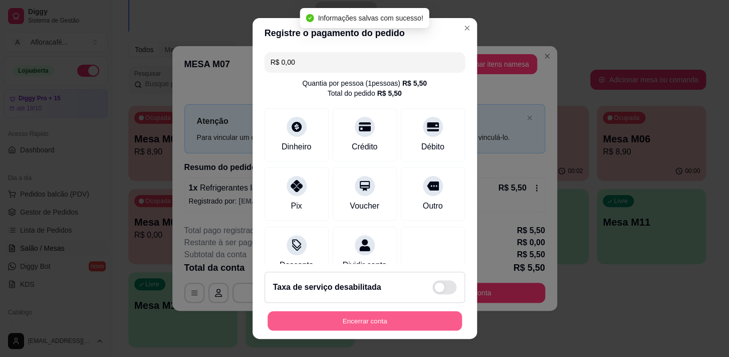
click at [388, 316] on button "Encerrar conta" at bounding box center [365, 321] width 194 height 20
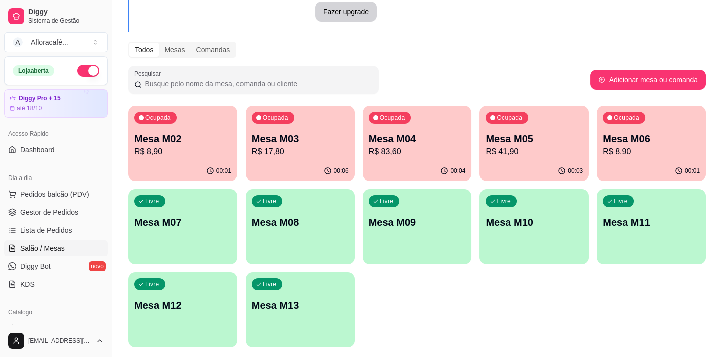
click at [201, 204] on div "Livre Mesa M07" at bounding box center [182, 220] width 109 height 63
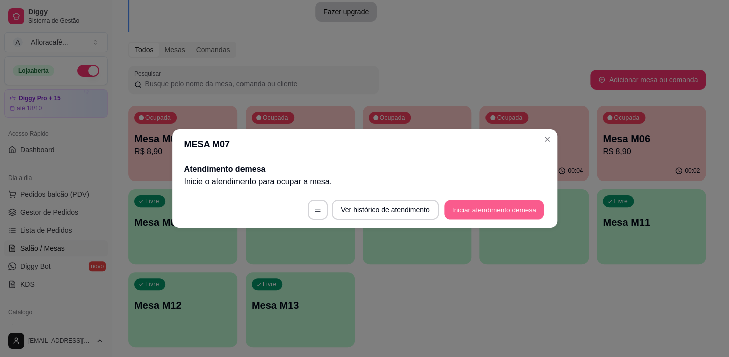
click at [516, 207] on button "Iniciar atendimento de mesa" at bounding box center [494, 210] width 99 height 20
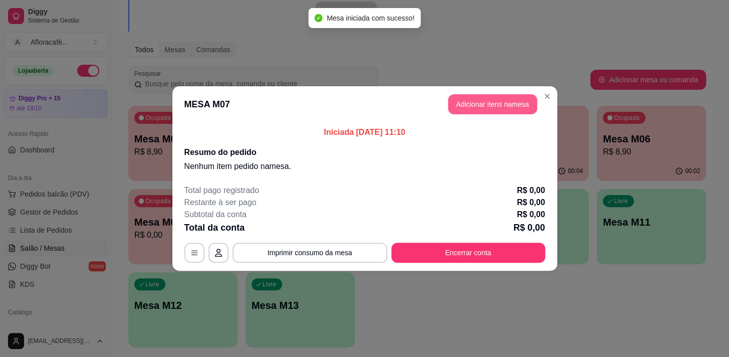
click at [503, 109] on button "Adicionar itens na mesa" at bounding box center [492, 104] width 89 height 20
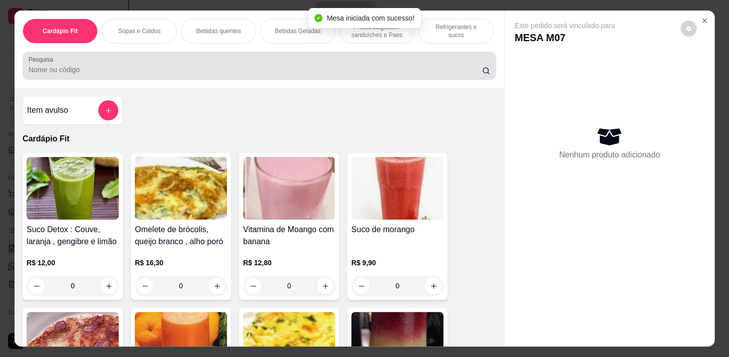
click at [132, 75] on input "Pesquisa" at bounding box center [256, 70] width 454 height 10
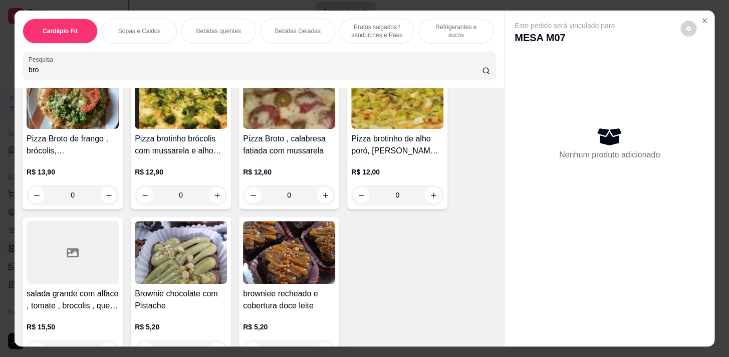
scroll to position [136, 0]
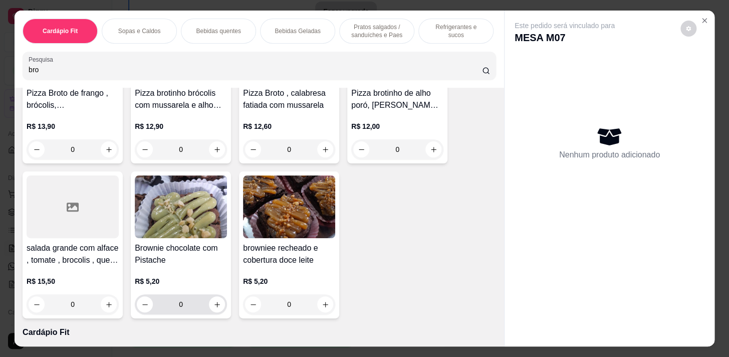
type input "bro"
click at [214, 306] on icon "increase-product-quantity" at bounding box center [218, 305] width 8 height 8
type input "1"
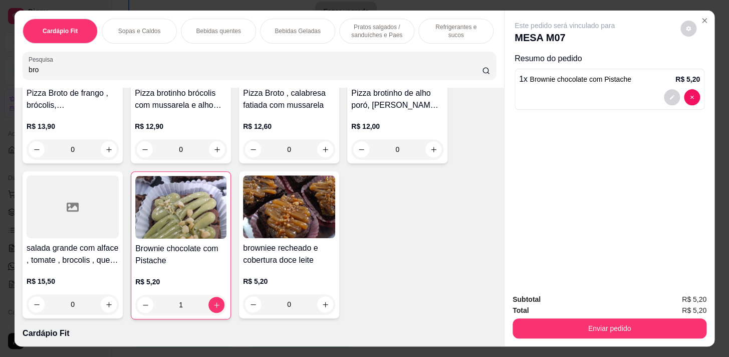
click at [78, 26] on div "Cardápio Fit" at bounding box center [60, 31] width 75 height 25
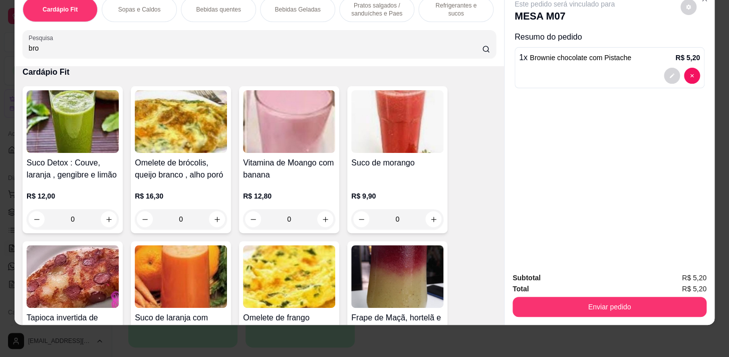
click at [237, 9] on div "Bebidas quentes" at bounding box center [218, 9] width 75 height 25
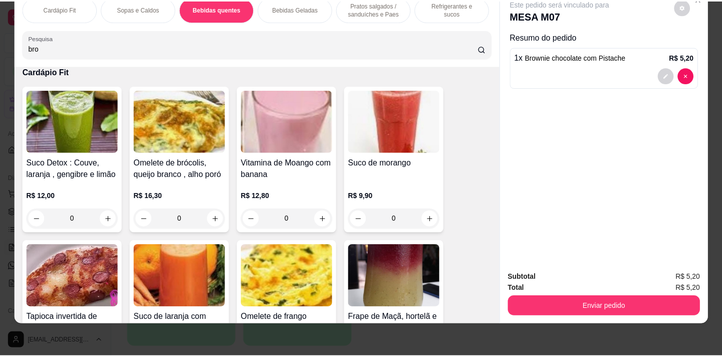
scroll to position [1190, 0]
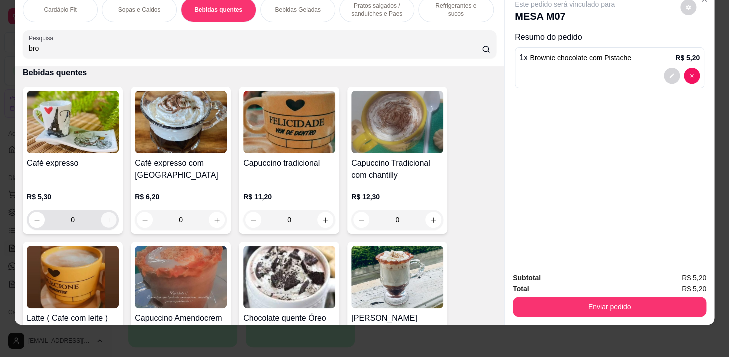
click at [108, 220] on icon "increase-product-quantity" at bounding box center [109, 220] width 8 height 8
type input "1"
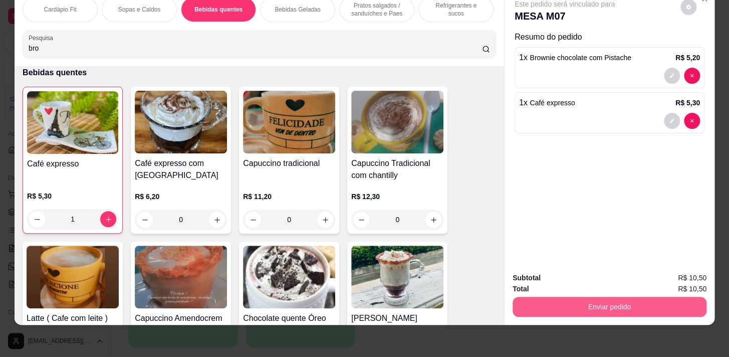
click at [551, 297] on button "Enviar pedido" at bounding box center [610, 307] width 194 height 20
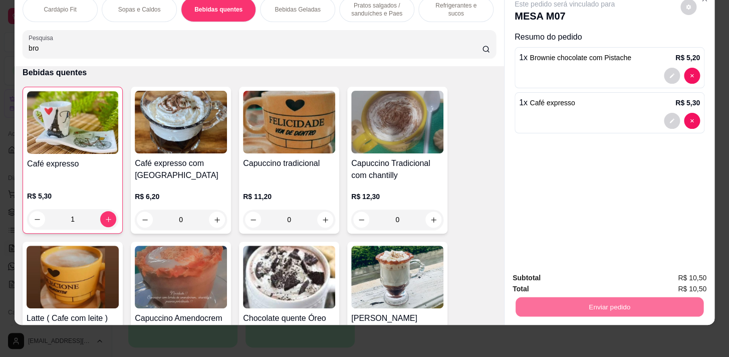
click at [672, 272] on button "Enviar pedido" at bounding box center [680, 275] width 55 height 19
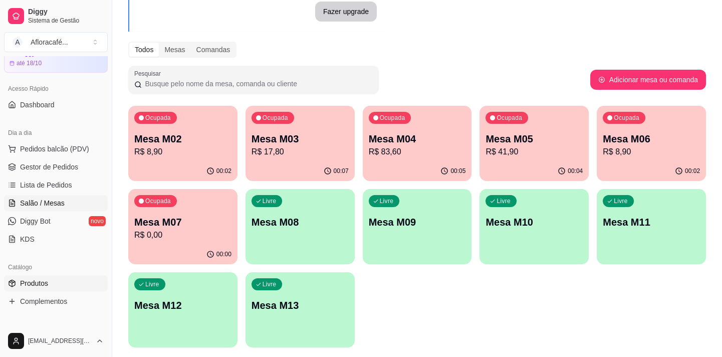
scroll to position [91, 0]
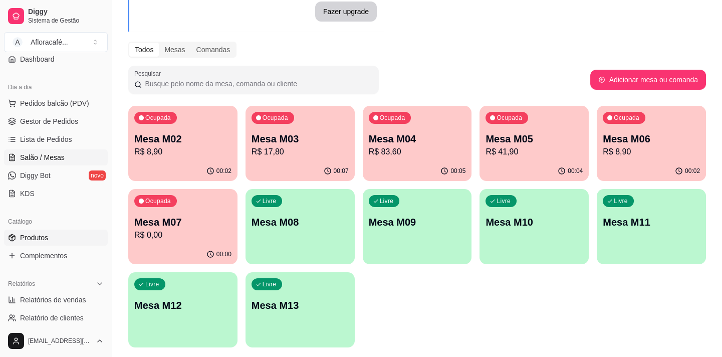
click at [68, 232] on link "Produtos" at bounding box center [56, 238] width 104 height 16
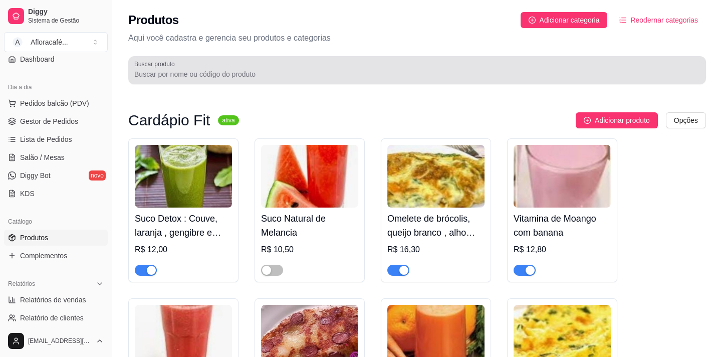
click at [310, 71] on input "Buscar produto" at bounding box center [417, 74] width 566 height 10
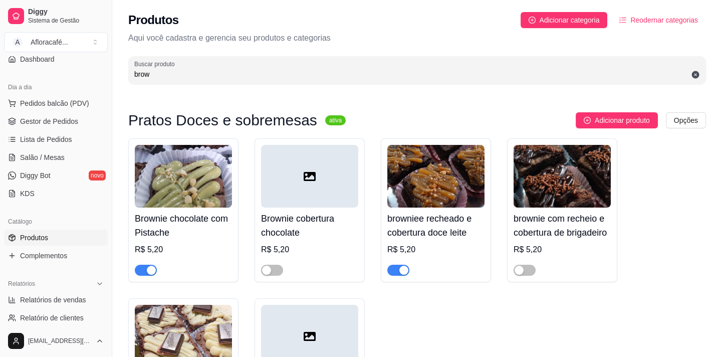
type input "brow"
drag, startPoint x: 397, startPoint y: 271, endPoint x: 406, endPoint y: 276, distance: 10.1
click at [397, 271] on span "button" at bounding box center [398, 270] width 22 height 11
click at [35, 155] on span "Salão / Mesas" at bounding box center [42, 157] width 45 height 10
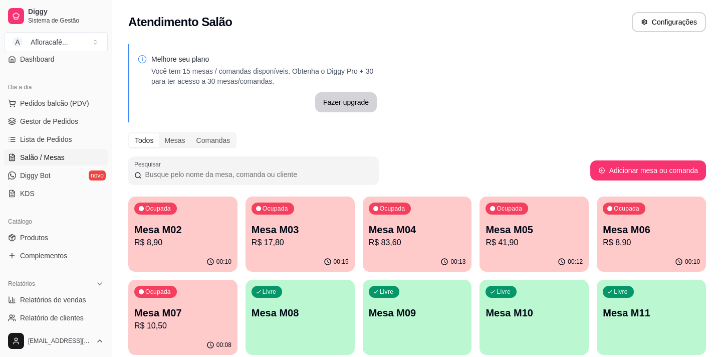
click at [632, 231] on p "Mesa M06" at bounding box center [651, 230] width 97 height 14
click at [232, 303] on div "Ocupada Mesa M07 R$ 10,50" at bounding box center [183, 308] width 106 height 54
click at [213, 217] on div "Ocupada Mesa M02 R$ 8,90" at bounding box center [183, 224] width 106 height 54
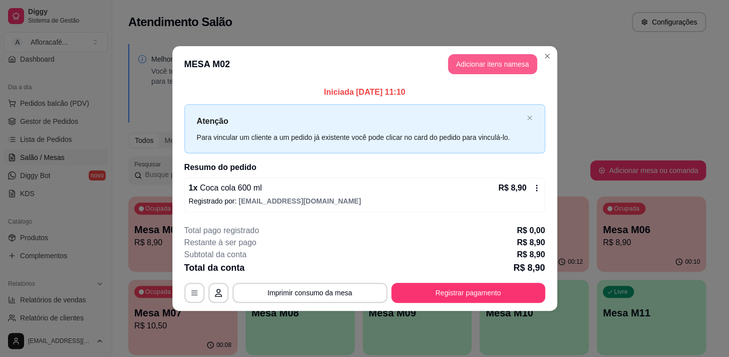
click at [469, 69] on button "Adicionar itens na mesa" at bounding box center [492, 64] width 89 height 20
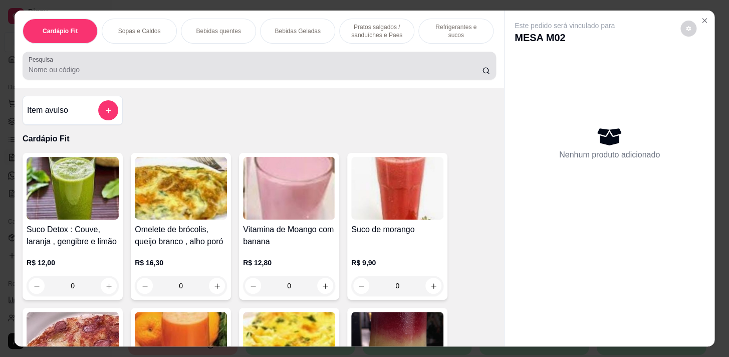
click at [414, 72] on input "Pesquisa" at bounding box center [256, 70] width 454 height 10
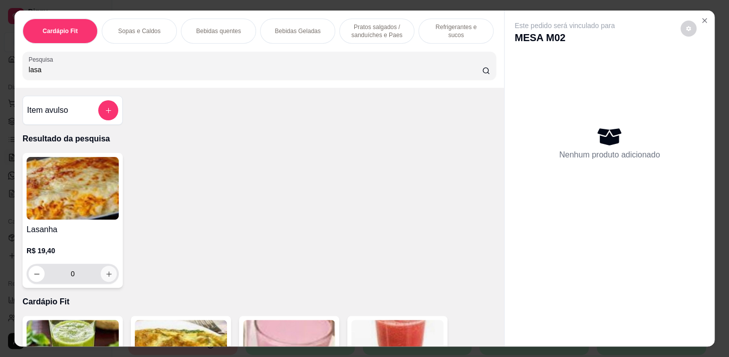
type input "lasa"
click at [105, 276] on icon "increase-product-quantity" at bounding box center [109, 274] width 8 height 8
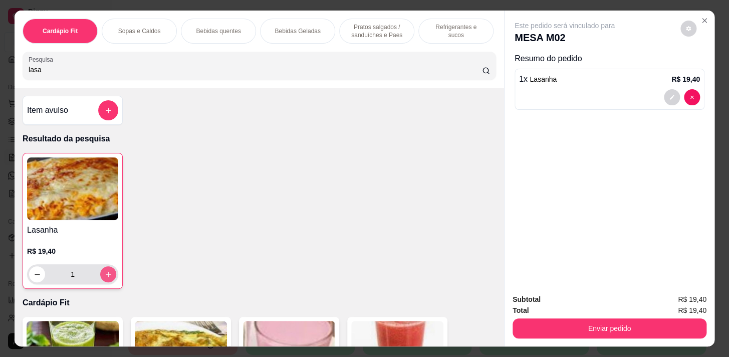
type input "1"
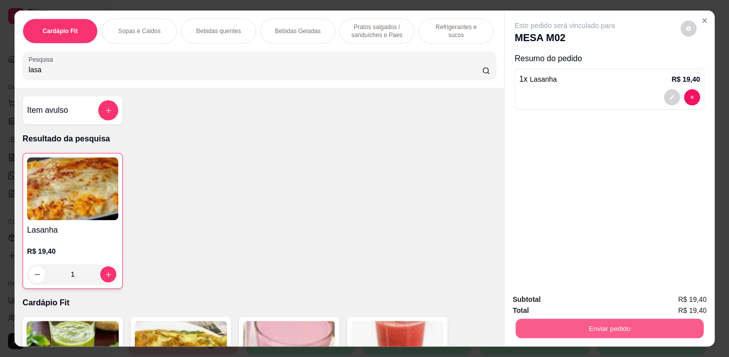
click at [660, 331] on button "Enviar pedido" at bounding box center [610, 328] width 188 height 20
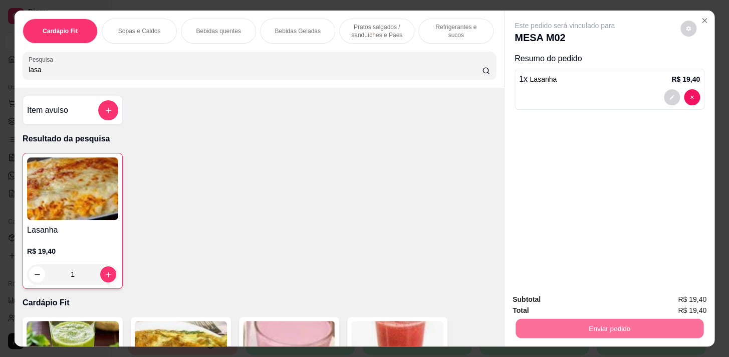
click at [679, 294] on button "Enviar pedido" at bounding box center [681, 300] width 57 height 19
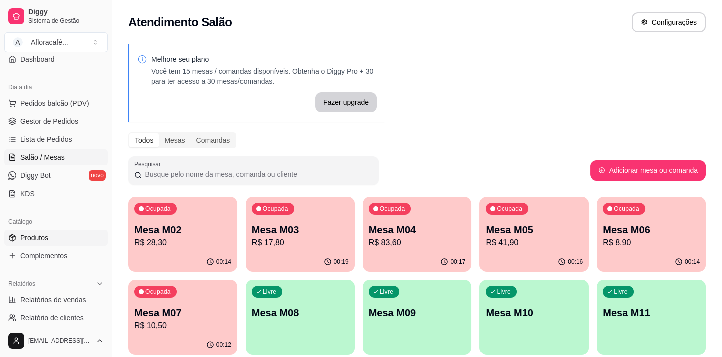
click at [41, 235] on span "Produtos" at bounding box center [34, 238] width 28 height 10
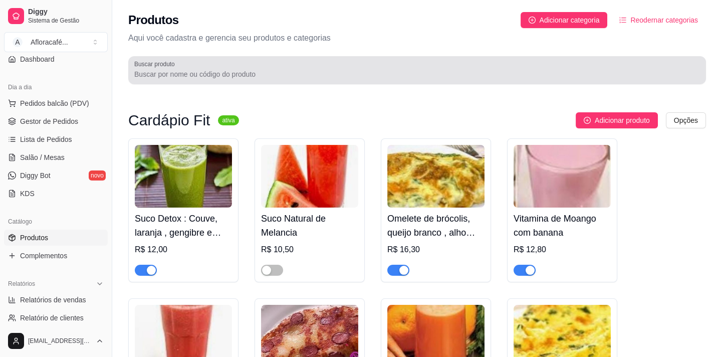
click at [288, 71] on input "Buscar produto" at bounding box center [417, 74] width 566 height 10
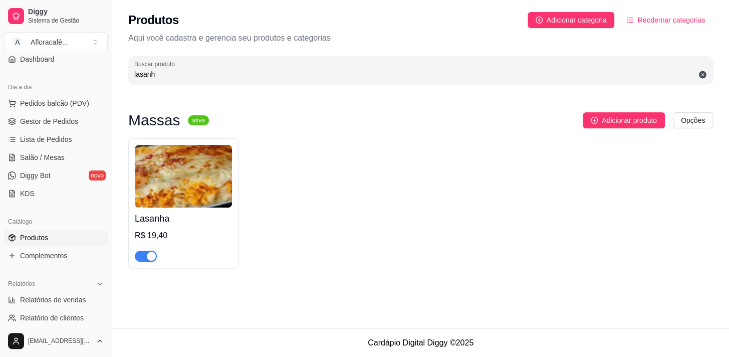
type input "lasanh"
click at [212, 223] on h4 "Lasanha" at bounding box center [183, 219] width 97 height 14
click at [65, 160] on link "Salão / Mesas" at bounding box center [56, 157] width 104 height 16
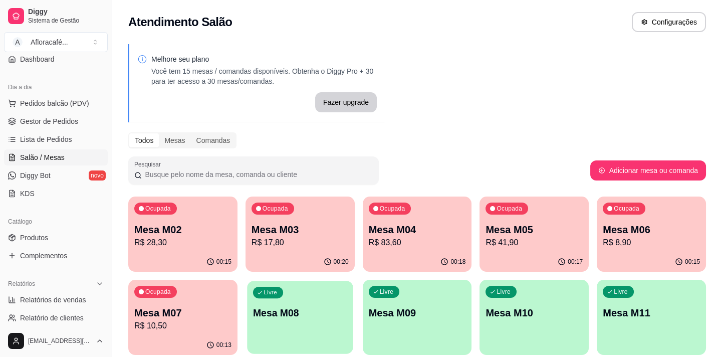
click at [301, 295] on div "Livre Mesa M08" at bounding box center [300, 311] width 106 height 61
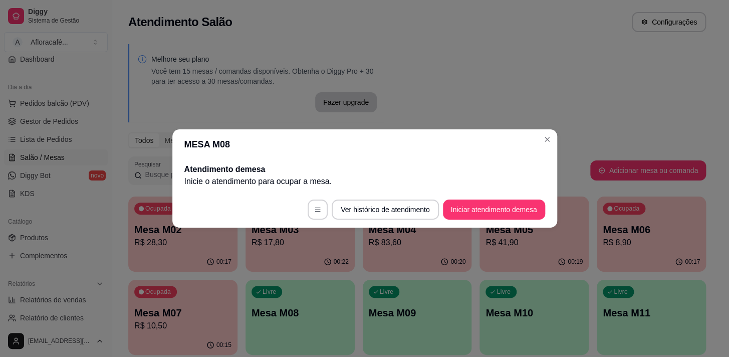
drag, startPoint x: 476, startPoint y: 221, endPoint x: 473, endPoint y: 211, distance: 10.9
click at [474, 214] on footer "Ver histórico de atendimento Iniciar atendimento de mesa" at bounding box center [364, 209] width 385 height 36
click at [471, 206] on button "Iniciar atendimento de mesa" at bounding box center [494, 209] width 102 height 20
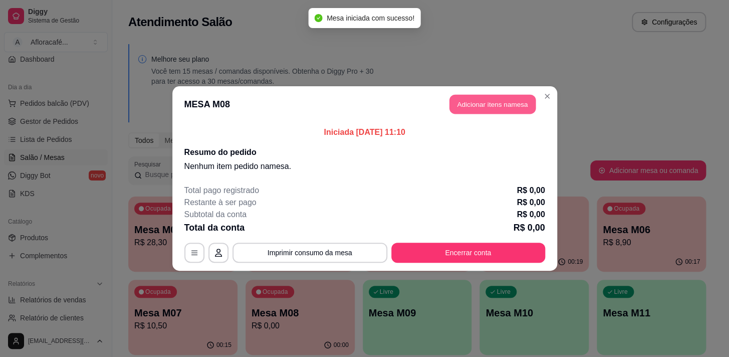
click at [491, 100] on button "Adicionar itens na mesa" at bounding box center [493, 105] width 86 height 20
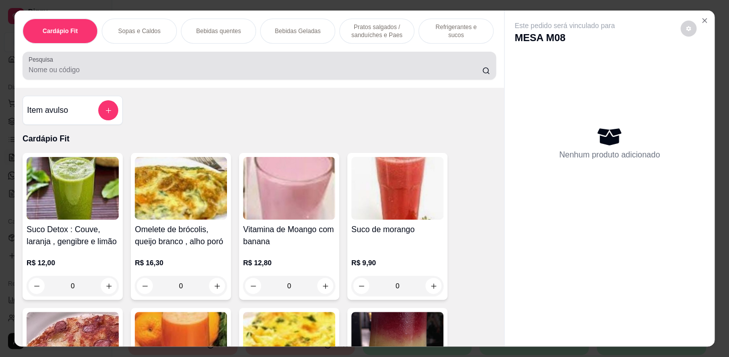
click at [309, 66] on div at bounding box center [260, 66] width 462 height 20
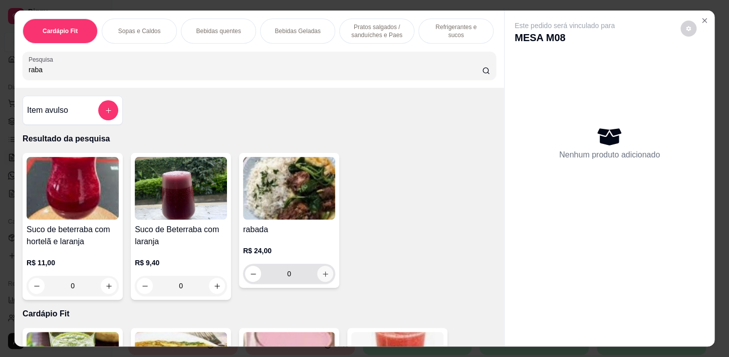
type input "raba"
click at [322, 275] on icon "increase-product-quantity" at bounding box center [326, 274] width 8 height 8
type input "1"
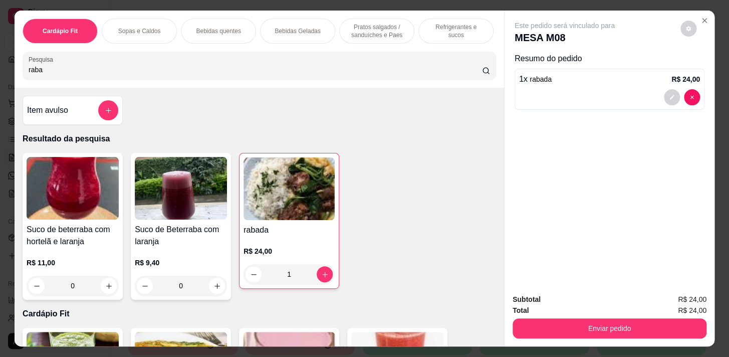
click at [419, 26] on div "Refrigerantes e sucos" at bounding box center [456, 31] width 75 height 25
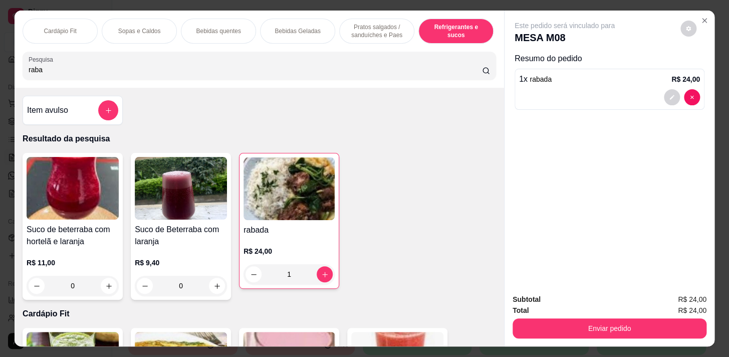
scroll to position [25, 0]
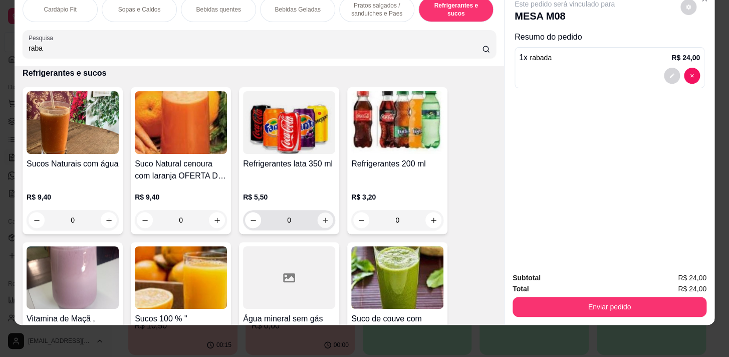
click at [322, 217] on icon "increase-product-quantity" at bounding box center [326, 221] width 8 height 8
type input "1"
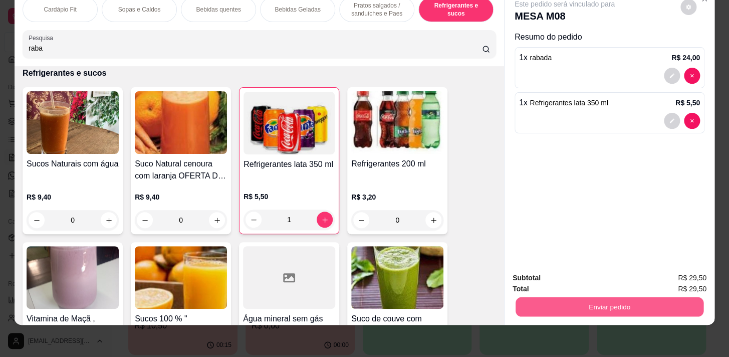
click at [583, 299] on button "Enviar pedido" at bounding box center [610, 307] width 188 height 20
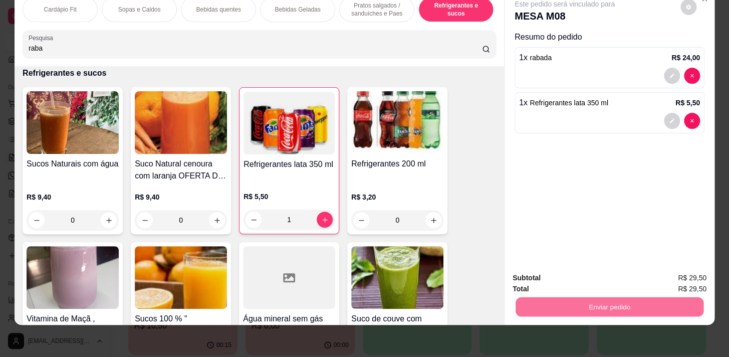
click at [668, 270] on button "Enviar pedido" at bounding box center [680, 275] width 55 height 19
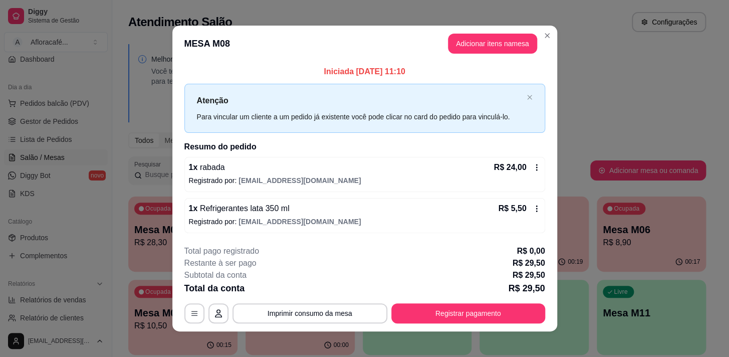
scroll to position [6, 0]
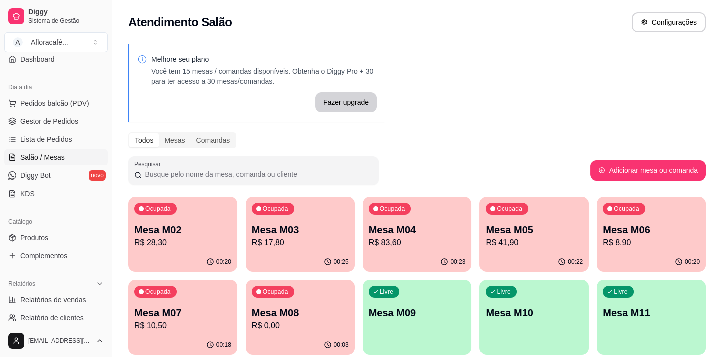
click at [180, 247] on p "R$ 28,30" at bounding box center [182, 243] width 97 height 12
click at [656, 228] on p "Mesa M06" at bounding box center [651, 230] width 97 height 14
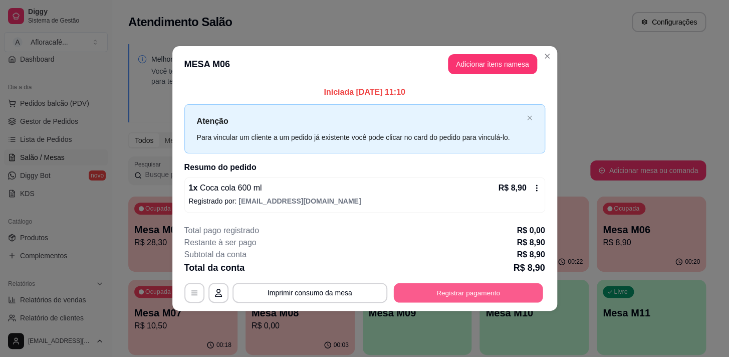
click at [465, 291] on button "Registrar pagamento" at bounding box center [467, 293] width 149 height 20
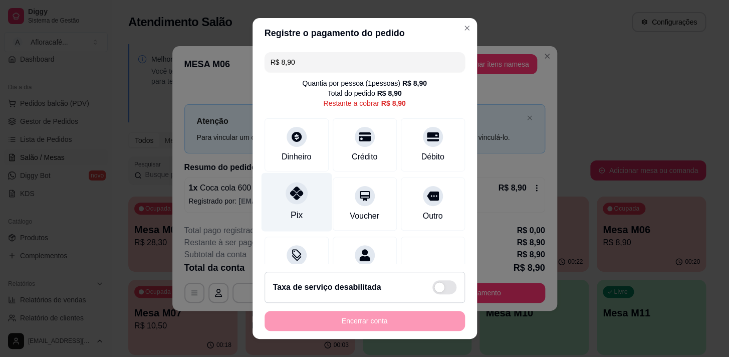
click at [300, 200] on div "Pix" at bounding box center [296, 201] width 71 height 59
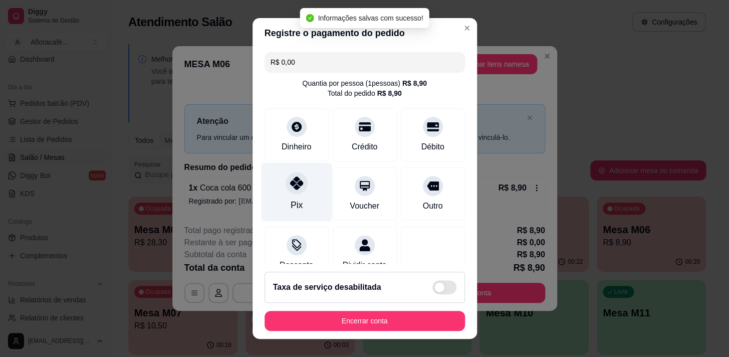
type input "R$ 0,00"
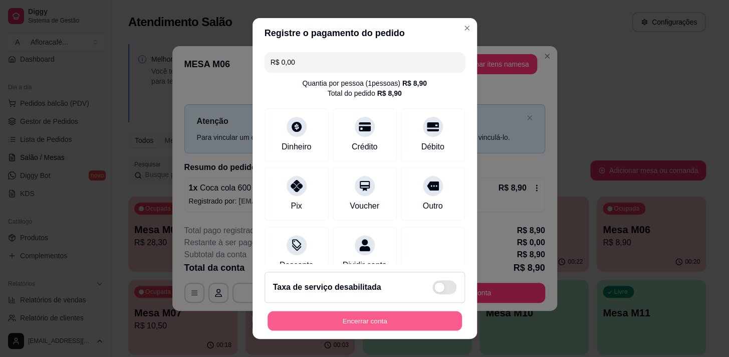
click at [363, 322] on button "Encerrar conta" at bounding box center [365, 321] width 194 height 20
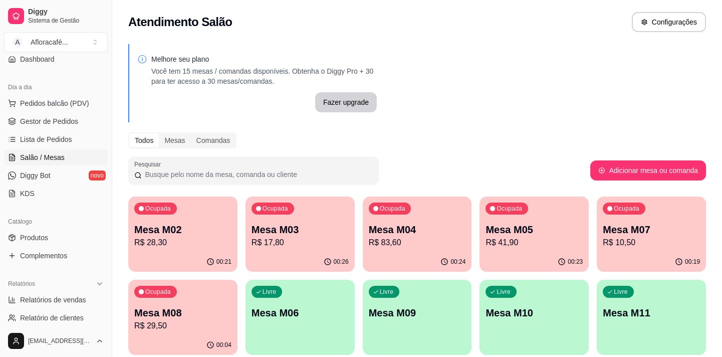
click at [410, 250] on div "Ocupada Mesa M04 R$ 83,60" at bounding box center [417, 224] width 109 height 56
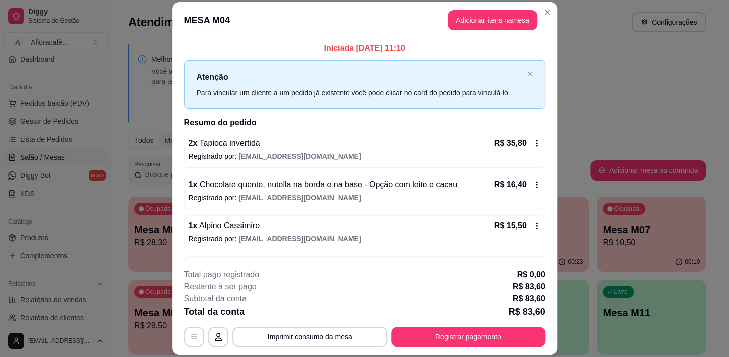
scroll to position [34, 0]
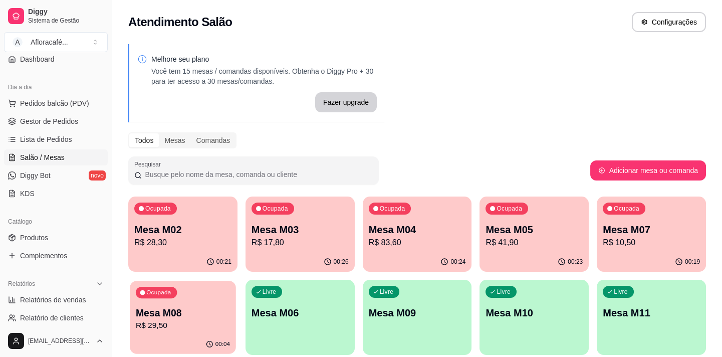
click at [190, 300] on div "Ocupada Mesa M08 R$ 29,50" at bounding box center [183, 308] width 106 height 54
click at [542, 251] on button "Ocupada Mesa M05 R$ 41,90 00:23" at bounding box center [534, 233] width 109 height 75
click at [538, 245] on p "R$ 41,90" at bounding box center [534, 243] width 94 height 12
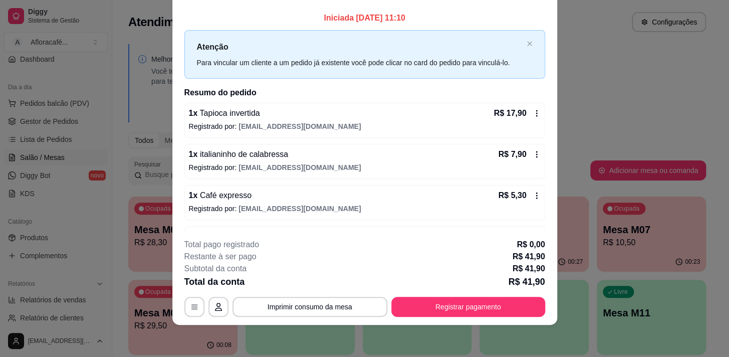
scroll to position [0, 0]
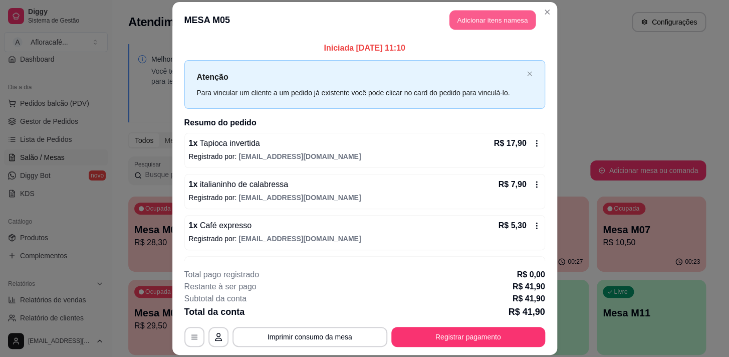
click at [496, 27] on button "Adicionar itens na mesa" at bounding box center [493, 20] width 86 height 20
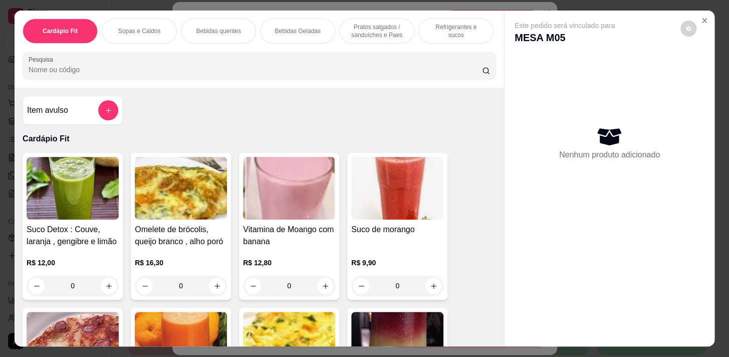
click at [443, 22] on div "Refrigerantes e sucos" at bounding box center [456, 31] width 75 height 25
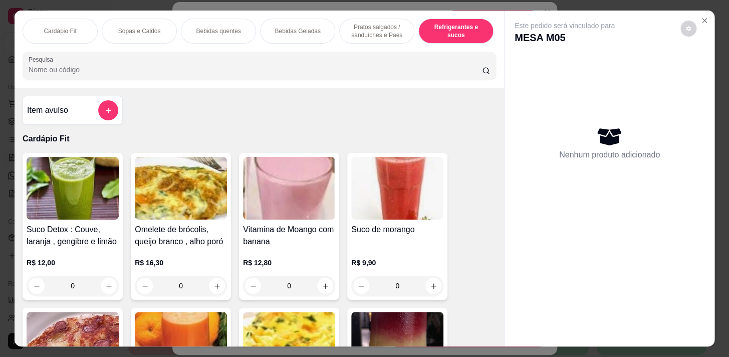
scroll to position [25, 0]
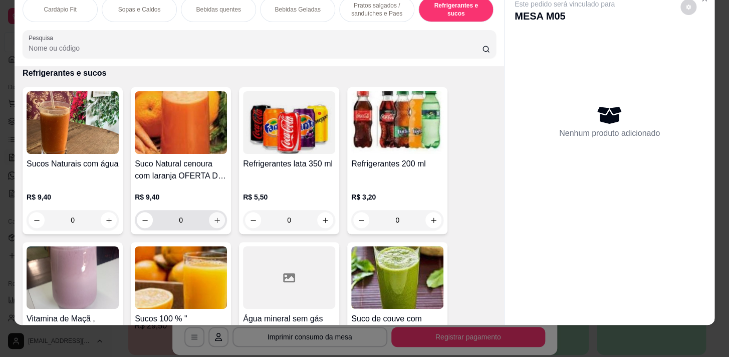
click at [214, 223] on icon "increase-product-quantity" at bounding box center [218, 221] width 8 height 8
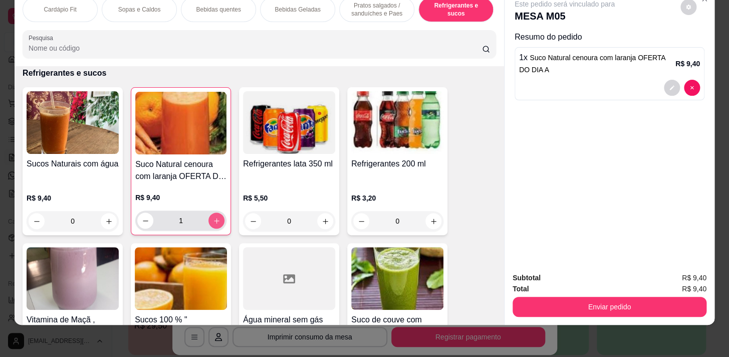
type input "1"
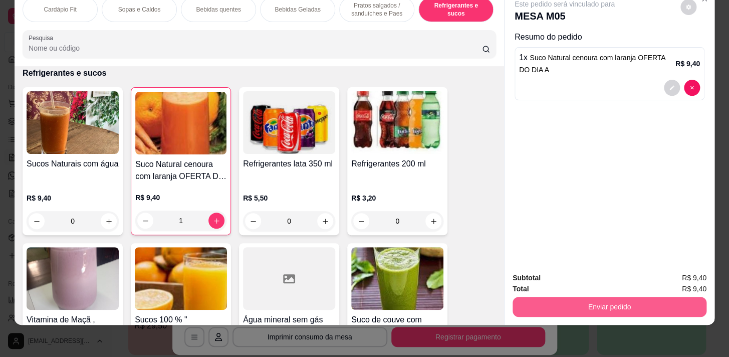
click at [609, 298] on button "Enviar pedido" at bounding box center [610, 307] width 194 height 20
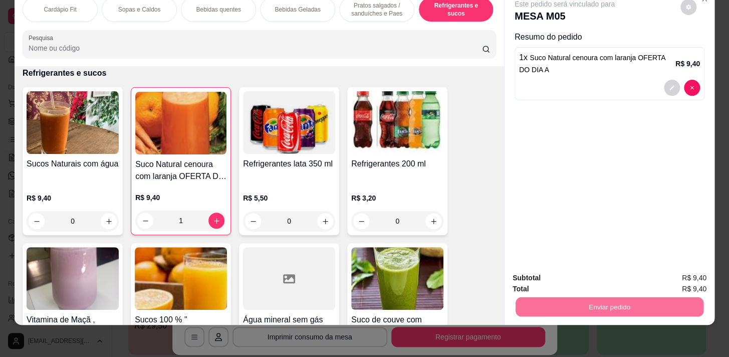
click at [677, 270] on button "Enviar pedido" at bounding box center [680, 275] width 55 height 19
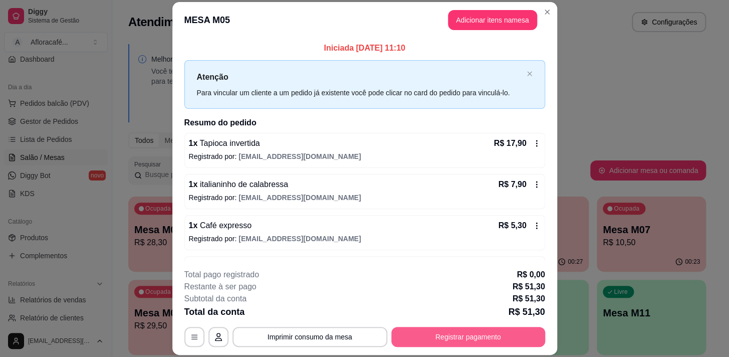
click at [503, 340] on button "Registrar pagamento" at bounding box center [468, 337] width 154 height 20
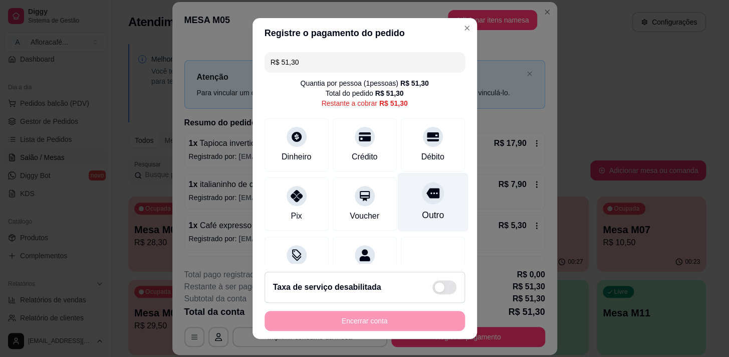
drag, startPoint x: 373, startPoint y: 150, endPoint x: 391, endPoint y: 185, distance: 39.0
click at [373, 151] on div "Crédito" at bounding box center [365, 144] width 64 height 53
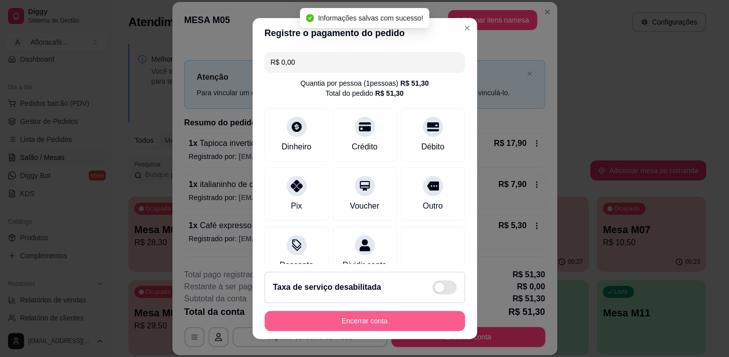
type input "R$ 0,00"
click at [371, 316] on button "Encerrar conta" at bounding box center [365, 321] width 200 height 20
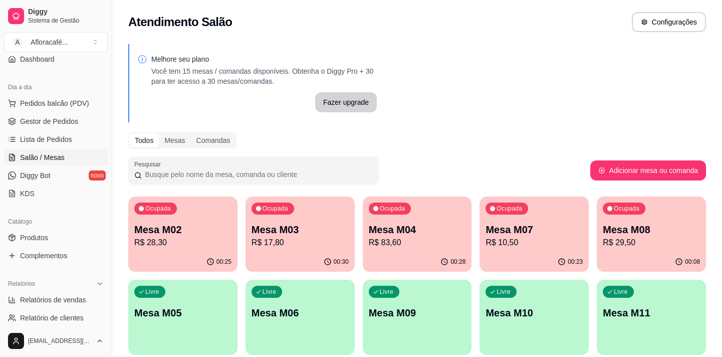
click at [421, 230] on p "Mesa M04" at bounding box center [417, 230] width 97 height 14
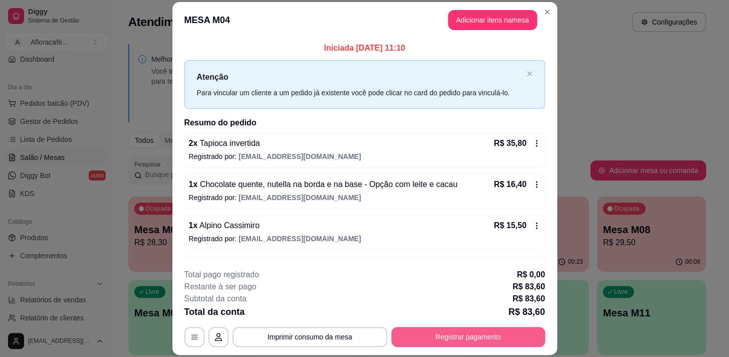
click at [473, 340] on button "Registrar pagamento" at bounding box center [468, 337] width 154 height 20
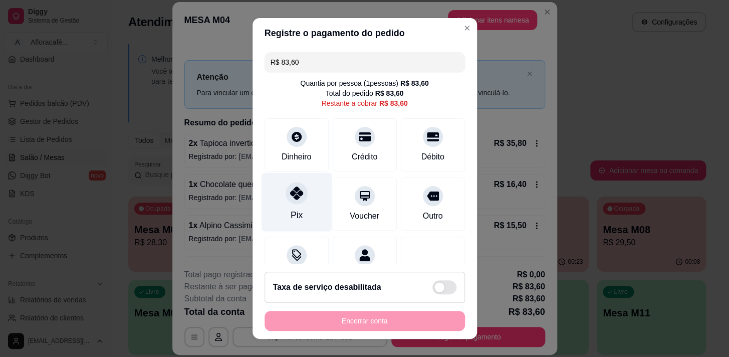
drag, startPoint x: 288, startPoint y: 188, endPoint x: 297, endPoint y: 189, distance: 8.5
click at [288, 189] on div at bounding box center [297, 193] width 22 height 22
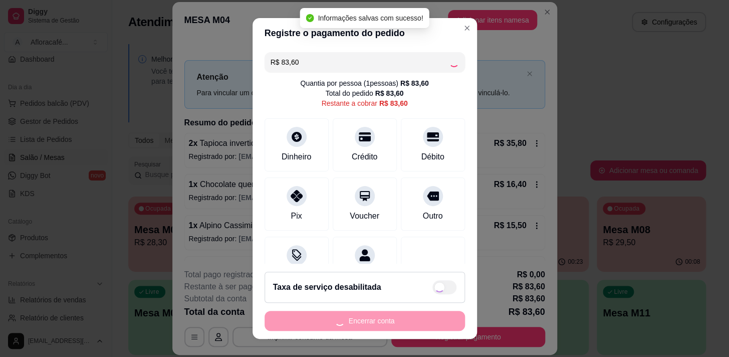
type input "R$ 0,00"
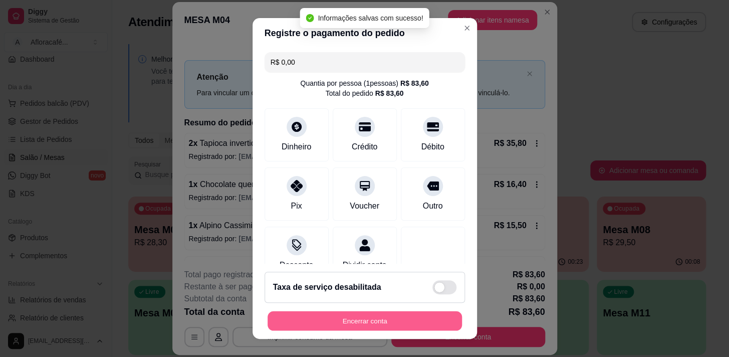
click at [391, 315] on button "Encerrar conta" at bounding box center [365, 321] width 194 height 20
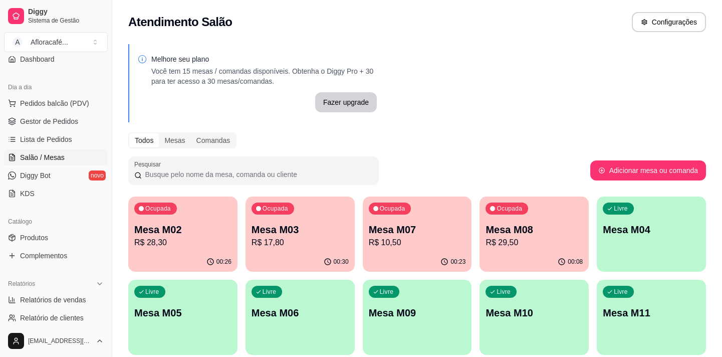
click at [179, 242] on p "R$ 28,30" at bounding box center [182, 243] width 97 height 12
click at [529, 220] on div "Ocupada Mesa M08 R$ 29,50" at bounding box center [534, 224] width 109 height 56
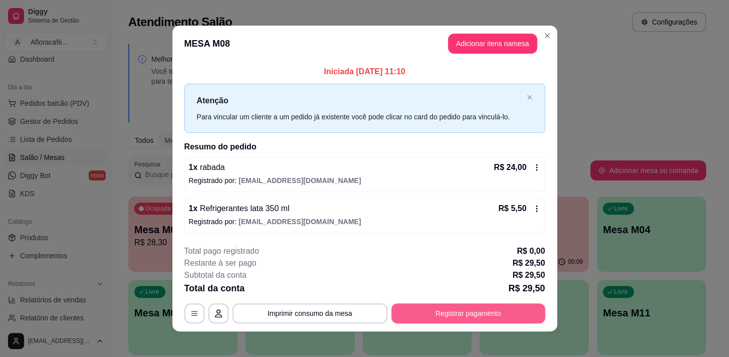
click at [510, 316] on button "Registrar pagamento" at bounding box center [468, 313] width 154 height 20
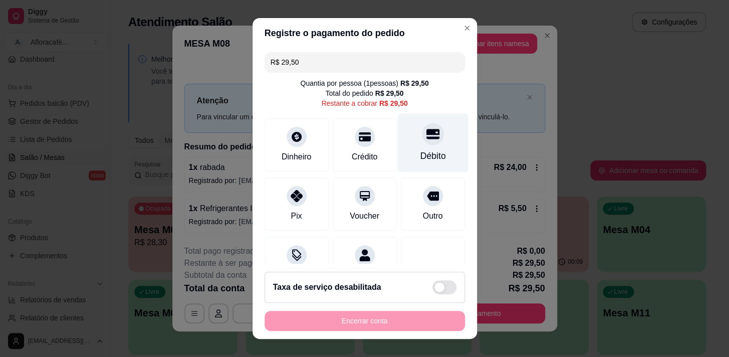
click at [426, 139] on icon at bounding box center [432, 133] width 13 height 13
type input "R$ 0,00"
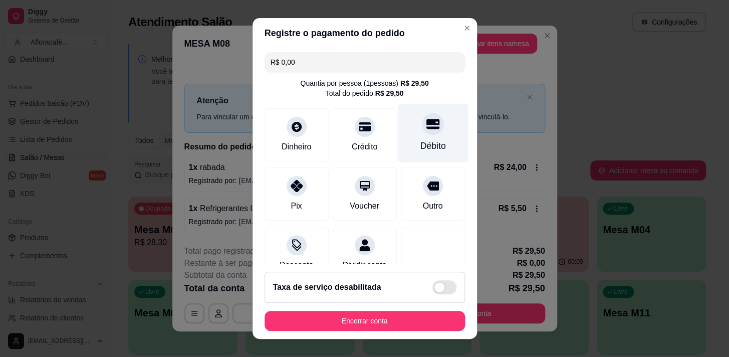
scroll to position [14, 0]
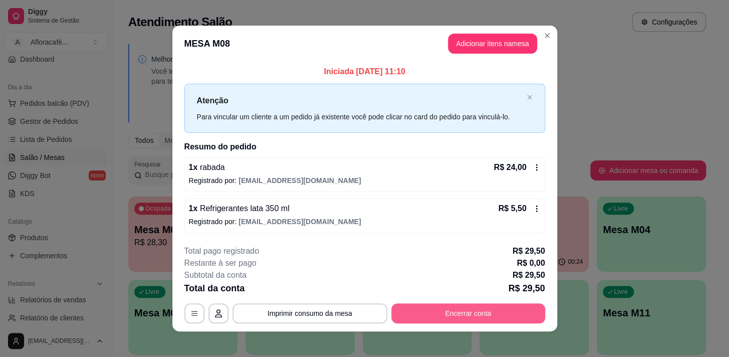
click at [505, 313] on button "Encerrar conta" at bounding box center [468, 313] width 154 height 20
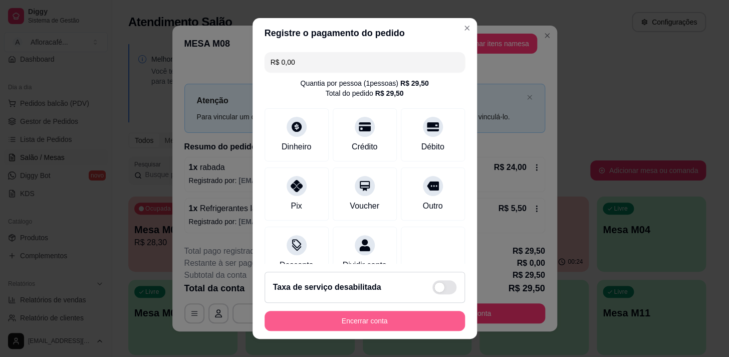
click at [411, 328] on button "Encerrar conta" at bounding box center [365, 321] width 200 height 20
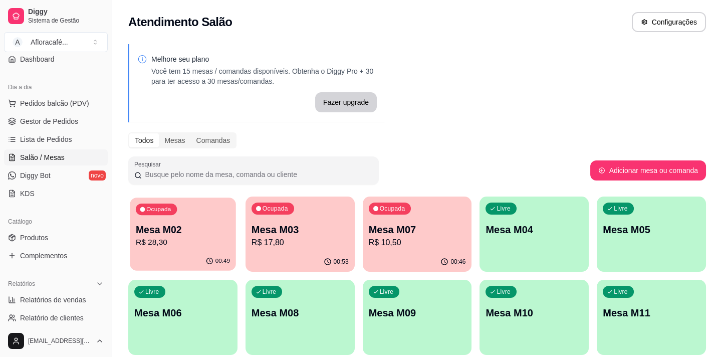
click at [173, 227] on p "Mesa M02" at bounding box center [183, 230] width 94 height 14
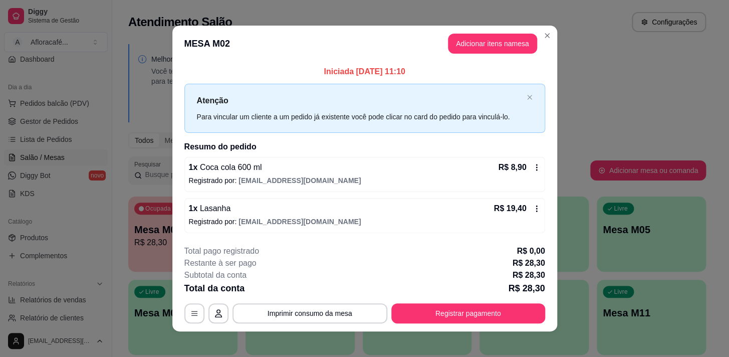
scroll to position [6, 0]
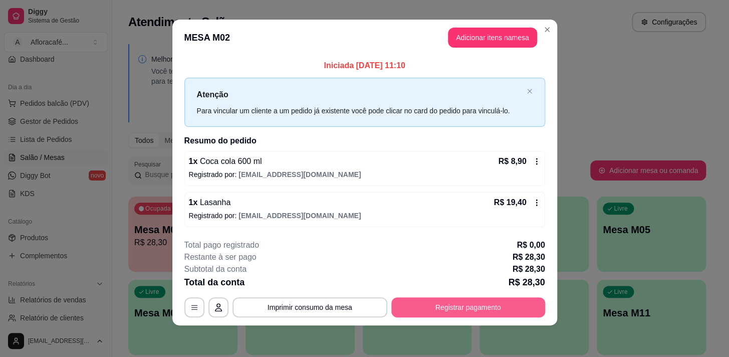
click at [431, 297] on button "Registrar pagamento" at bounding box center [468, 307] width 154 height 20
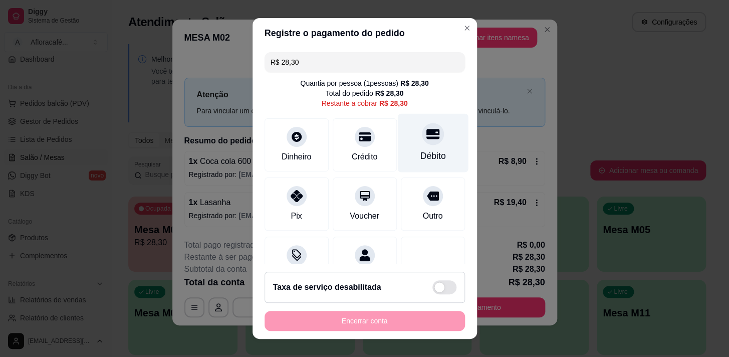
click at [422, 127] on div at bounding box center [433, 134] width 22 height 22
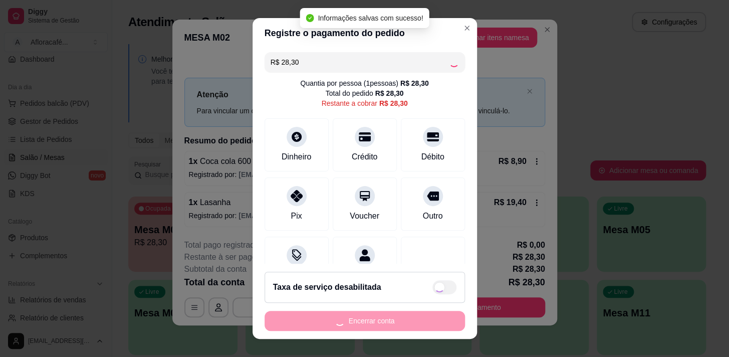
type input "R$ 0,00"
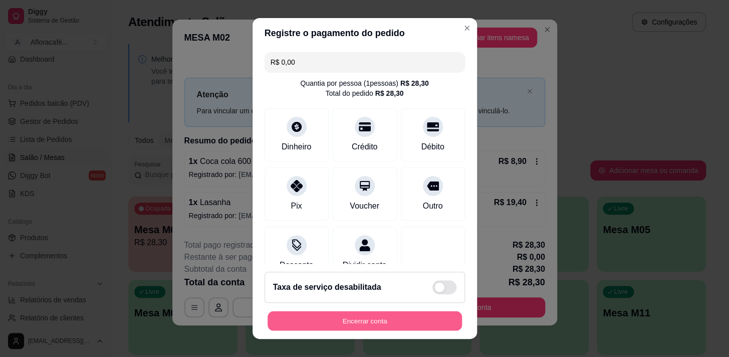
click at [427, 320] on button "Encerrar conta" at bounding box center [365, 321] width 194 height 20
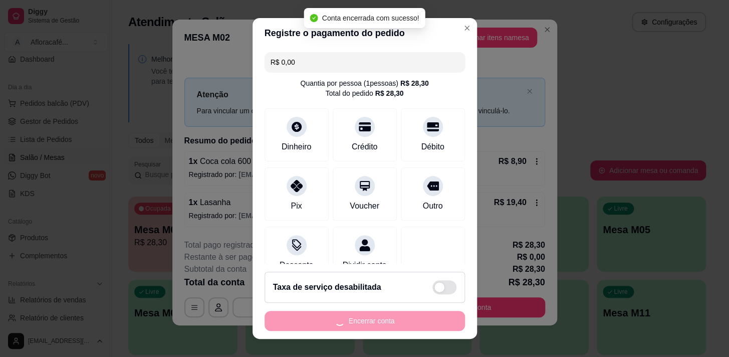
scroll to position [0, 0]
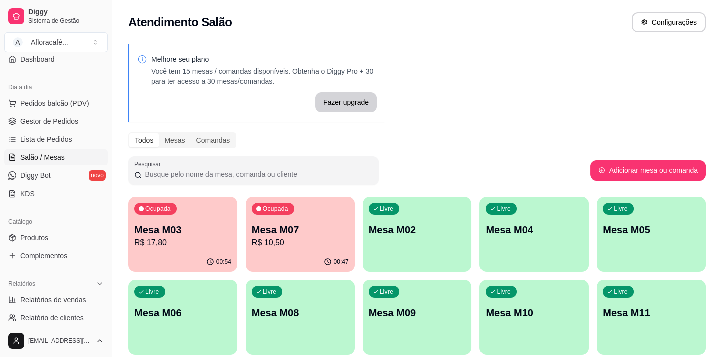
click at [305, 241] on p "R$ 10,50" at bounding box center [300, 243] width 97 height 12
click at [439, 234] on p "Mesa M02" at bounding box center [417, 230] width 97 height 14
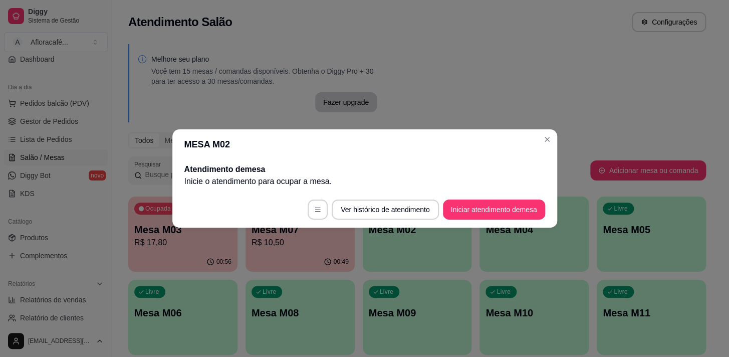
click at [484, 206] on button "Iniciar atendimento de mesa" at bounding box center [494, 209] width 102 height 20
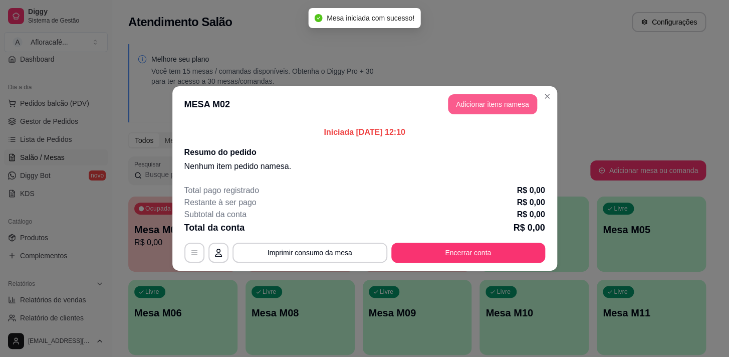
click at [499, 105] on button "Adicionar itens na mesa" at bounding box center [492, 104] width 89 height 20
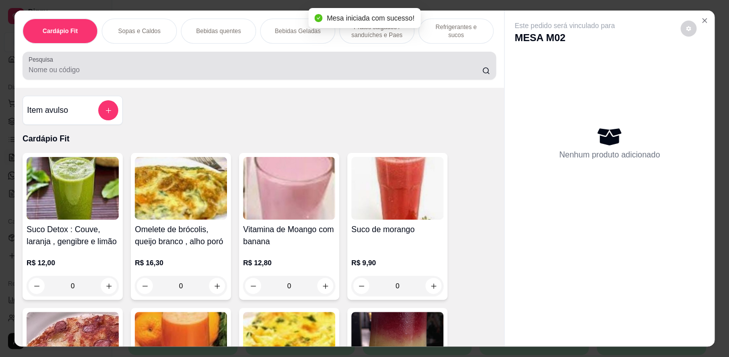
click at [420, 75] on input "Pesquisa" at bounding box center [256, 70] width 454 height 10
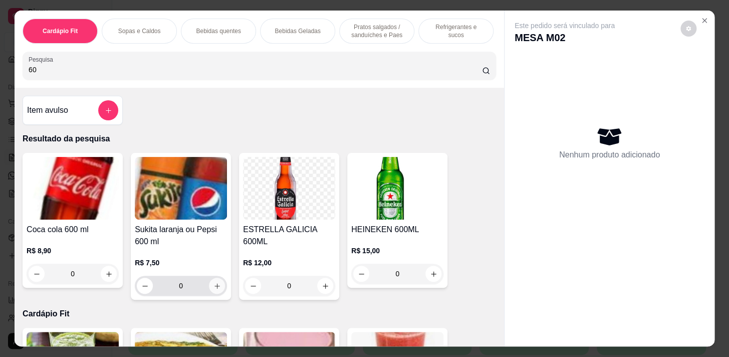
type input "60"
click at [215, 286] on icon "increase-product-quantity" at bounding box center [218, 286] width 8 height 8
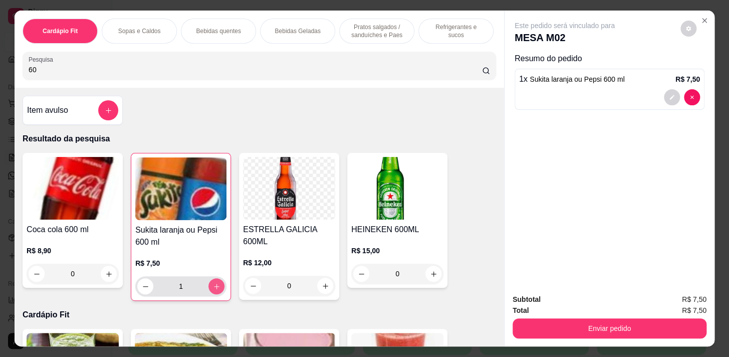
type input "1"
click at [110, 275] on button "increase-product-quantity" at bounding box center [109, 274] width 16 height 16
type input "1"
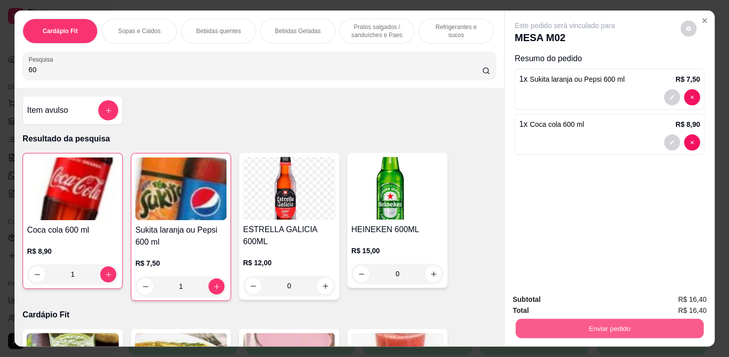
click at [563, 330] on button "Enviar pedido" at bounding box center [610, 328] width 188 height 20
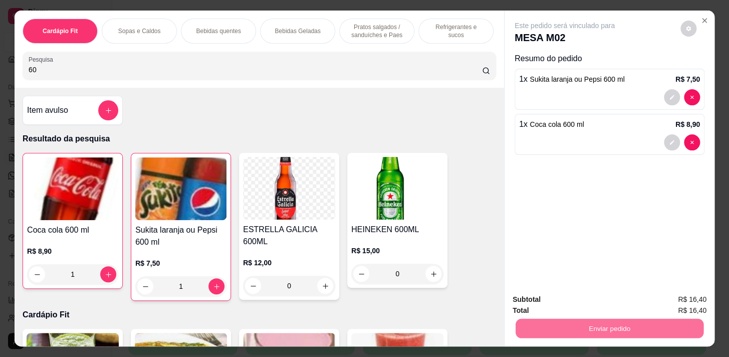
click at [691, 300] on button "Enviar pedido" at bounding box center [681, 300] width 57 height 19
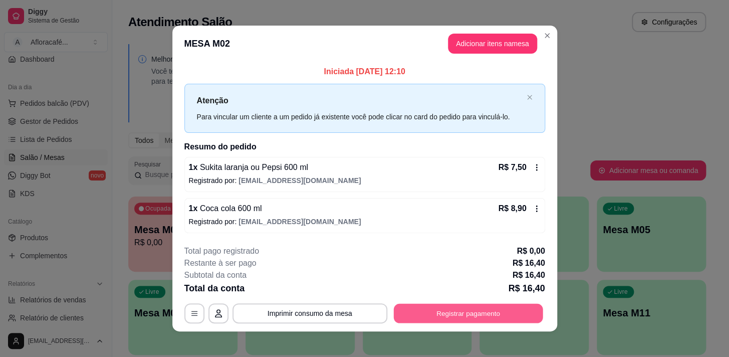
click at [482, 314] on button "Registrar pagamento" at bounding box center [467, 313] width 149 height 20
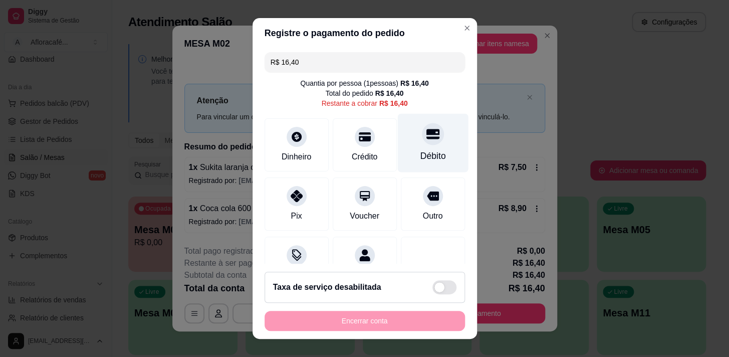
drag, startPoint x: 417, startPoint y: 131, endPoint x: 450, endPoint y: 117, distance: 35.9
click at [426, 130] on icon at bounding box center [432, 134] width 13 height 10
type input "R$ 0,00"
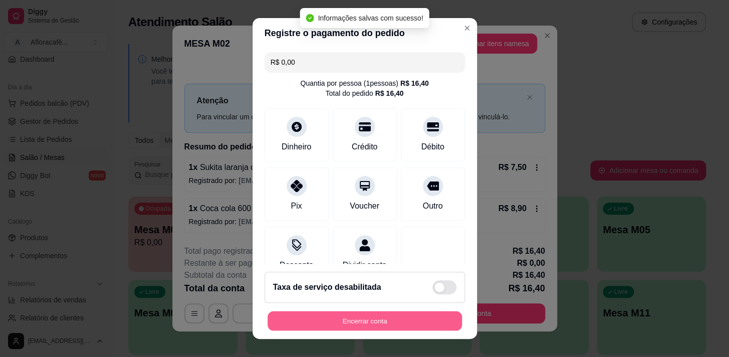
click at [385, 315] on button "Encerrar conta" at bounding box center [365, 321] width 194 height 20
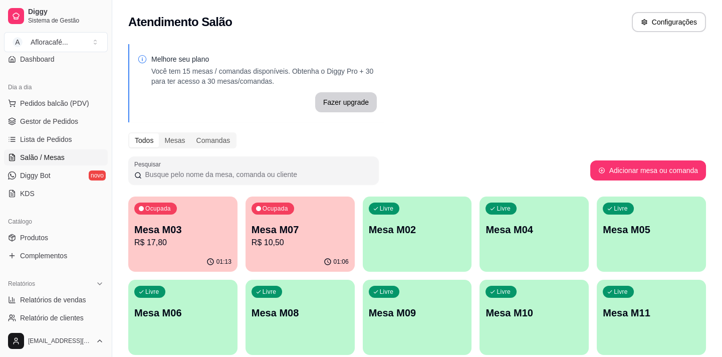
click at [255, 254] on div "01:06" at bounding box center [300, 262] width 109 height 20
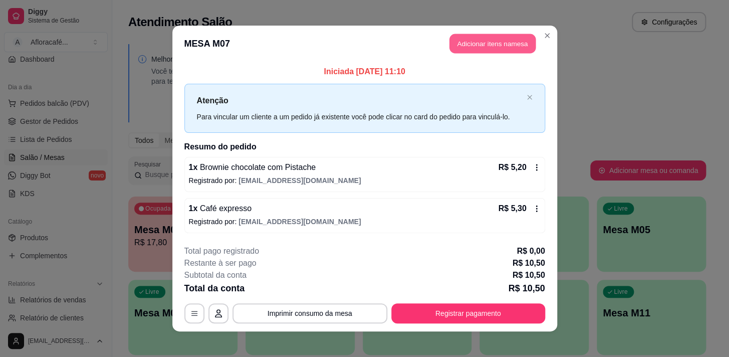
click at [508, 50] on button "Adicionar itens na mesa" at bounding box center [493, 44] width 86 height 20
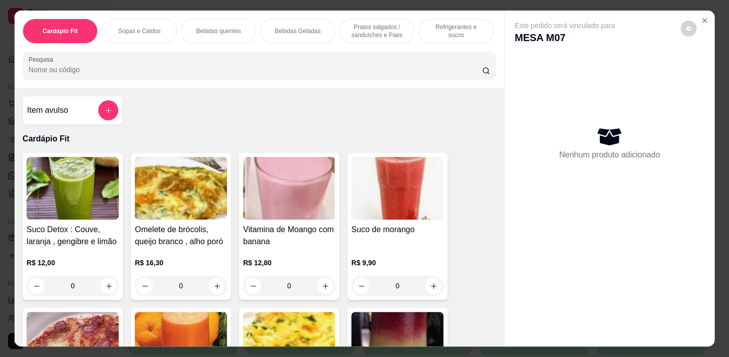
click at [434, 27] on p "Refrigerantes e sucos" at bounding box center [456, 31] width 58 height 16
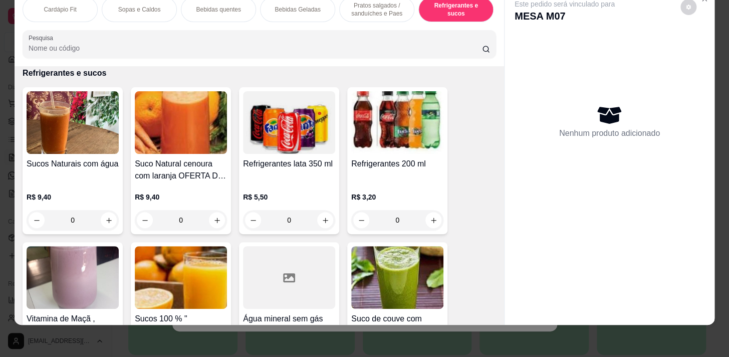
scroll to position [5001, 0]
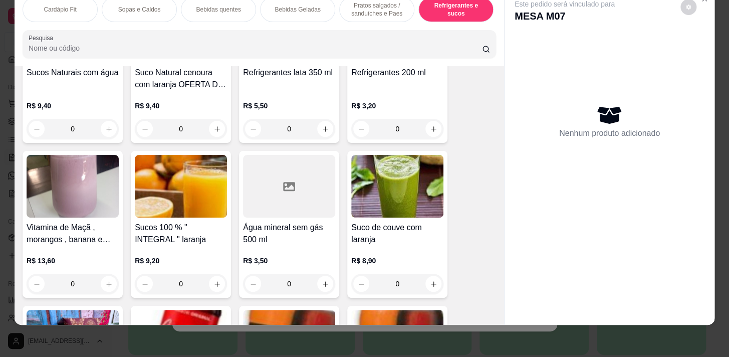
click at [322, 282] on div "0" at bounding box center [289, 284] width 92 height 20
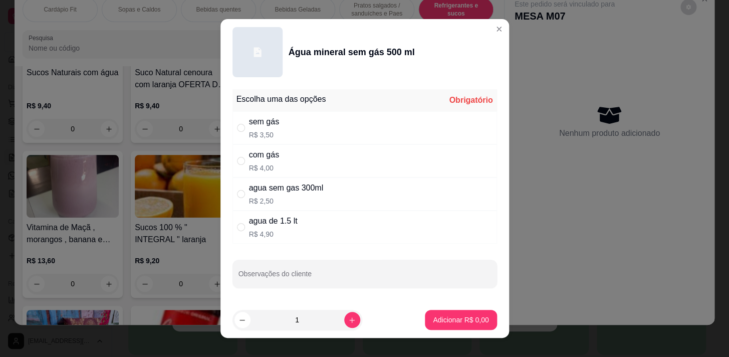
click at [346, 164] on div "com gás R$ 4,00" at bounding box center [365, 160] width 265 height 33
radio input "true"
click at [476, 326] on button "Adicionar R$ 4,00" at bounding box center [461, 320] width 72 height 20
type input "1"
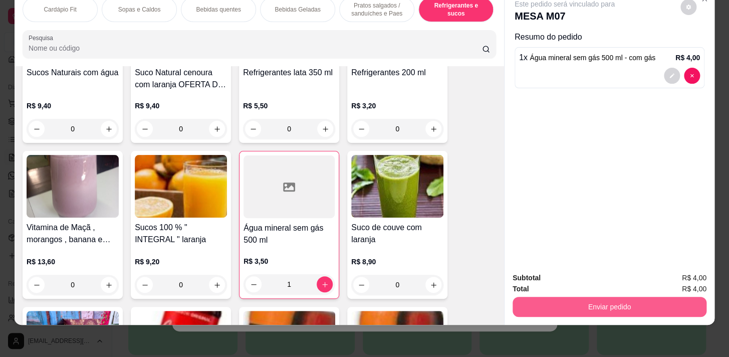
click at [657, 302] on button "Enviar pedido" at bounding box center [610, 307] width 194 height 20
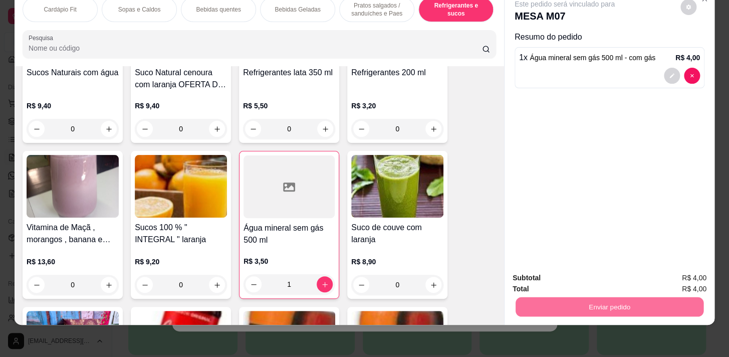
click at [677, 267] on button "Enviar pedido" at bounding box center [680, 275] width 55 height 19
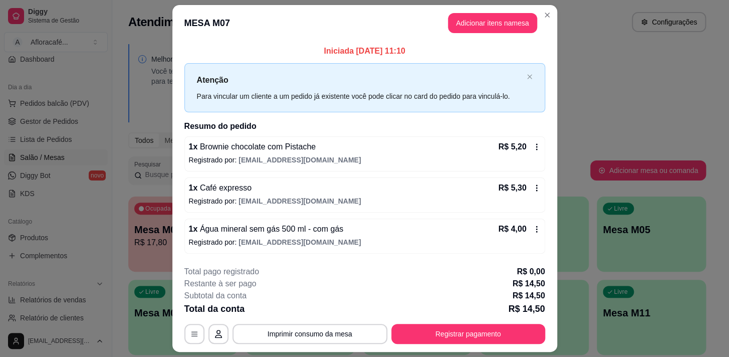
scroll to position [27, 0]
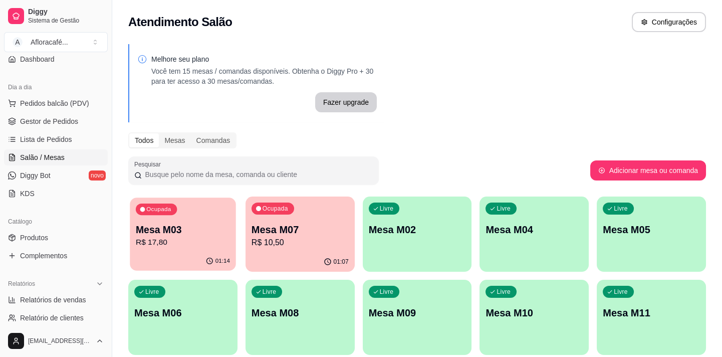
click at [223, 247] on p "R$ 17,80" at bounding box center [183, 243] width 94 height 12
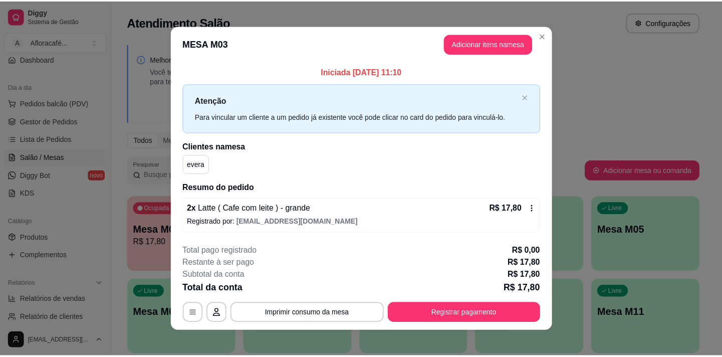
scroll to position [6, 0]
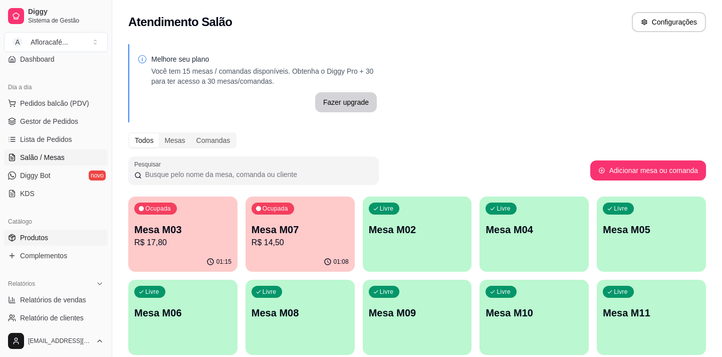
click at [74, 235] on link "Produtos" at bounding box center [56, 238] width 104 height 16
